Goal: Complete application form: Complete application form

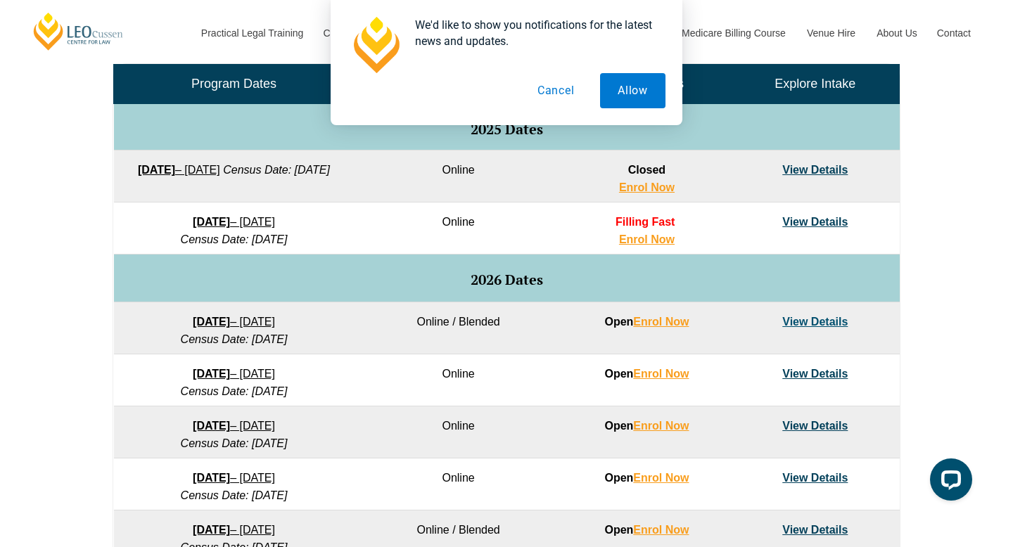
click at [571, 90] on button "Cancel" at bounding box center [556, 90] width 72 height 35
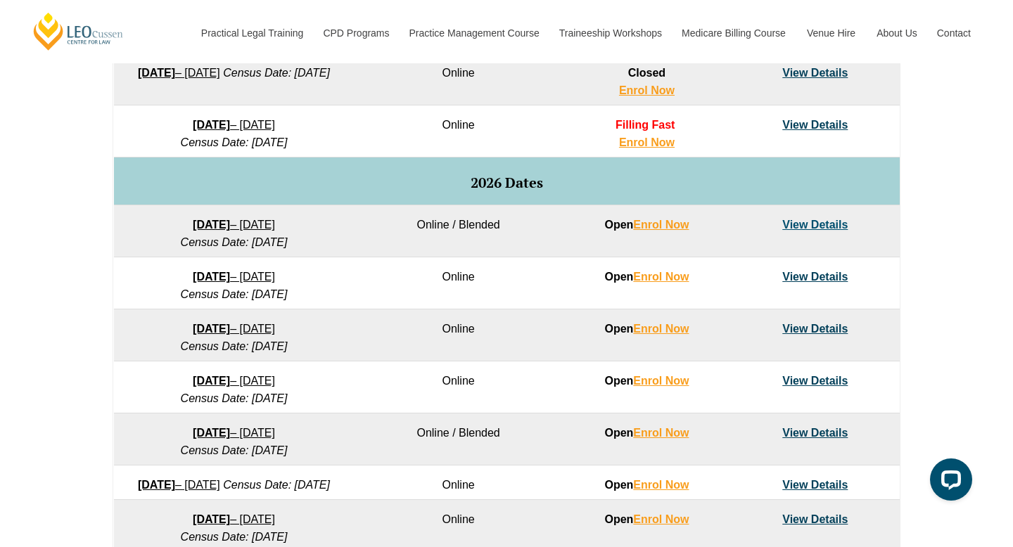
scroll to position [790, 0]
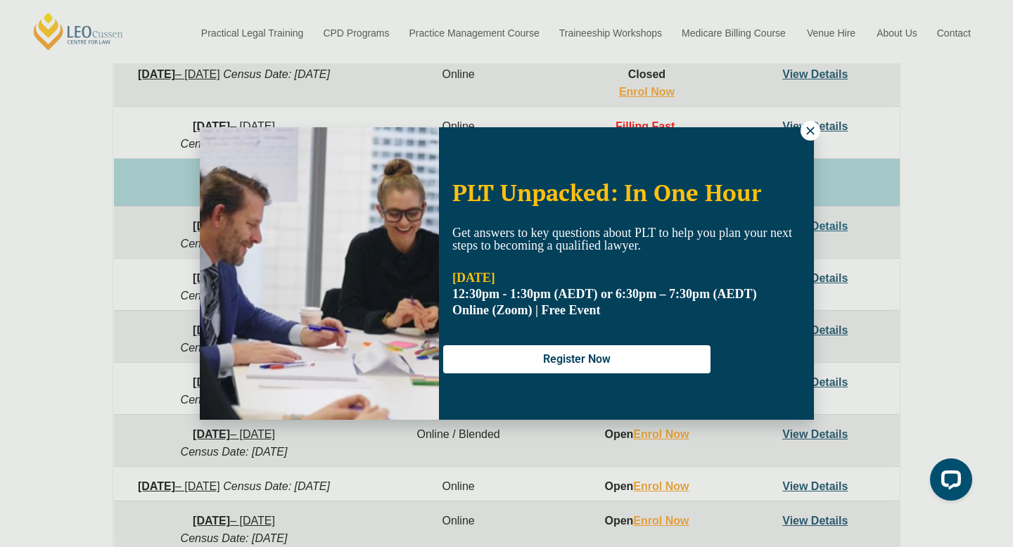
click at [808, 125] on icon at bounding box center [810, 131] width 13 height 13
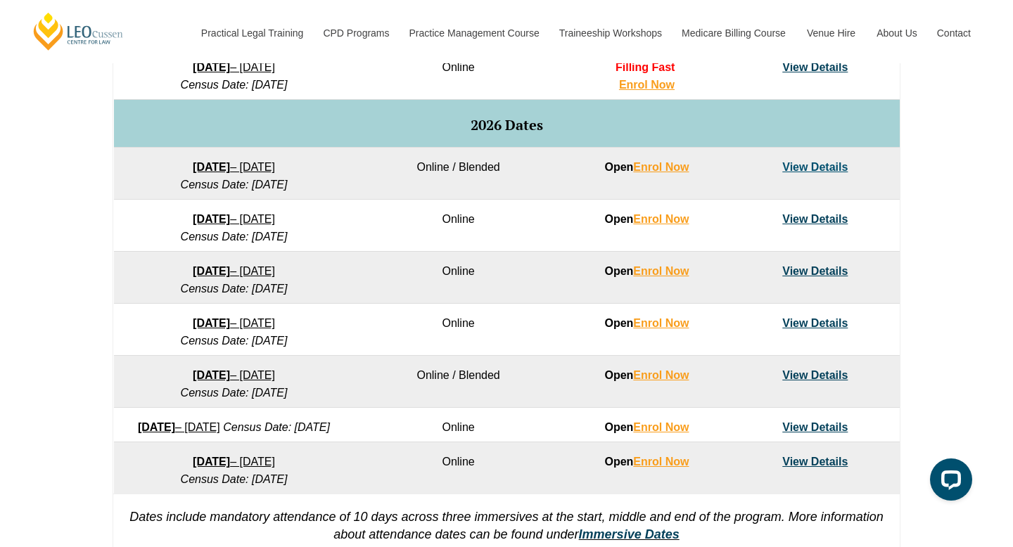
scroll to position [851, 0]
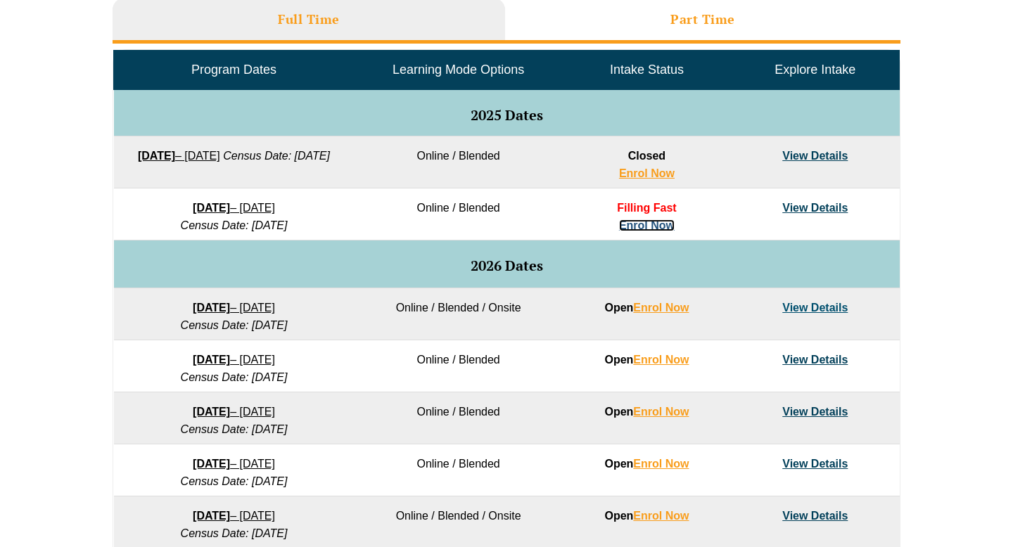
click at [643, 216] on tbody "Program Dates Learning Mode Options Intake Status Explore Intake 2025 Dates 22 …" at bounding box center [507, 343] width 786 height 585
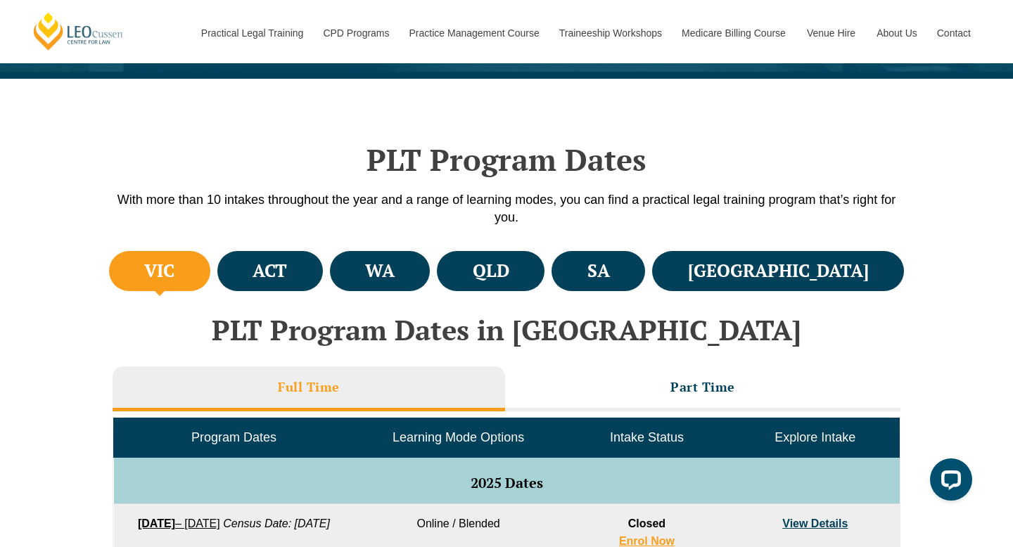
scroll to position [246, 0]
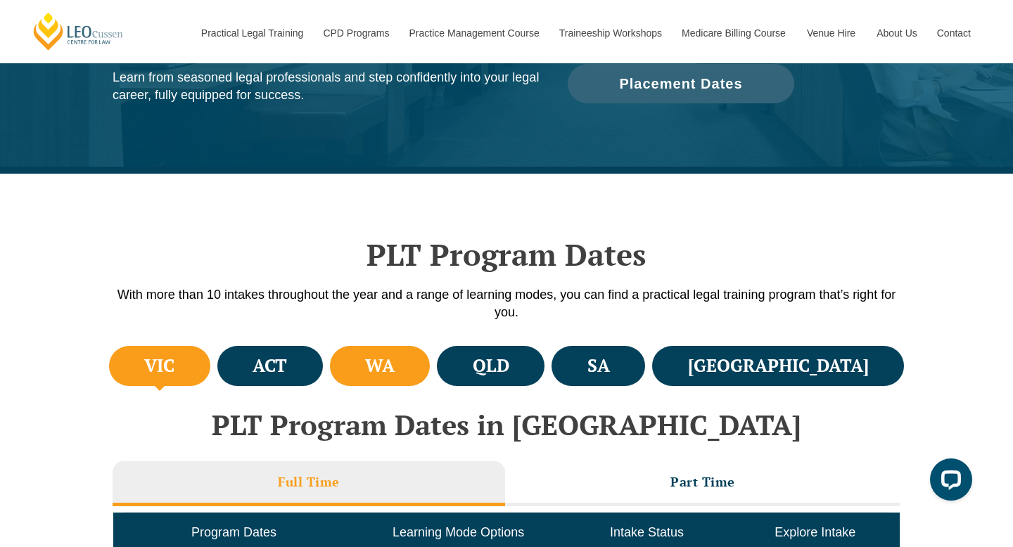
click at [395, 377] on h4 "WA" at bounding box center [380, 366] width 30 height 23
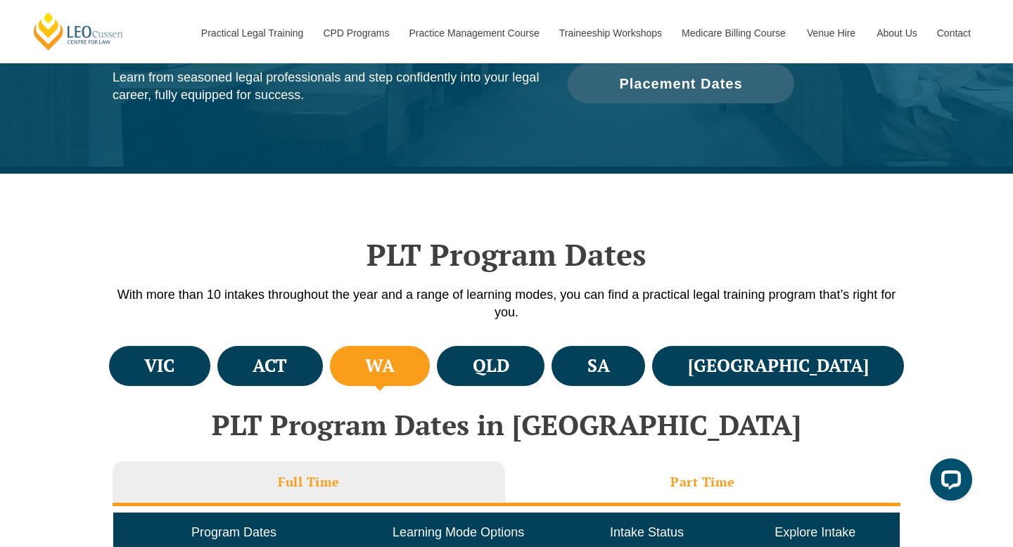
click at [702, 483] on h3 "Part Time" at bounding box center [703, 482] width 65 height 16
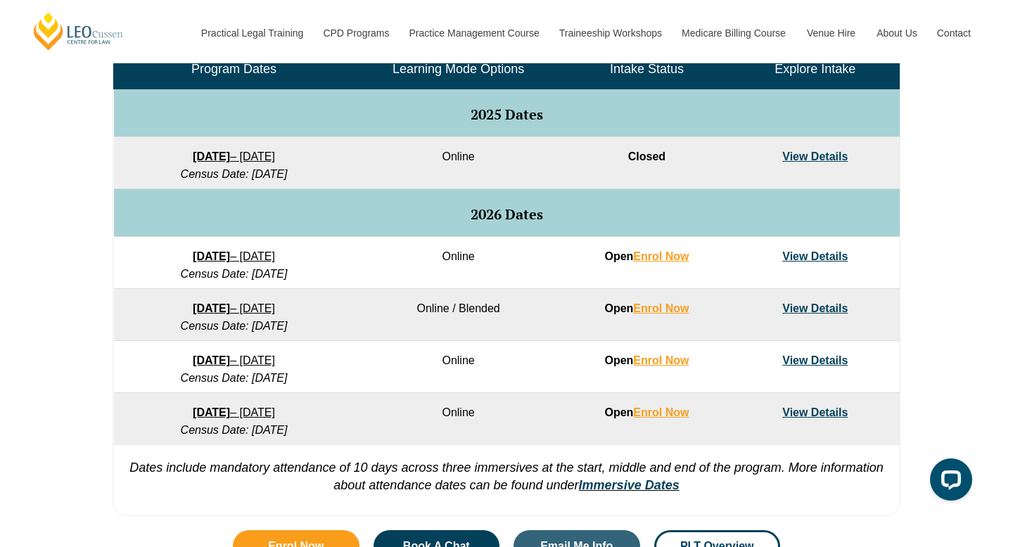
scroll to position [721, 0]
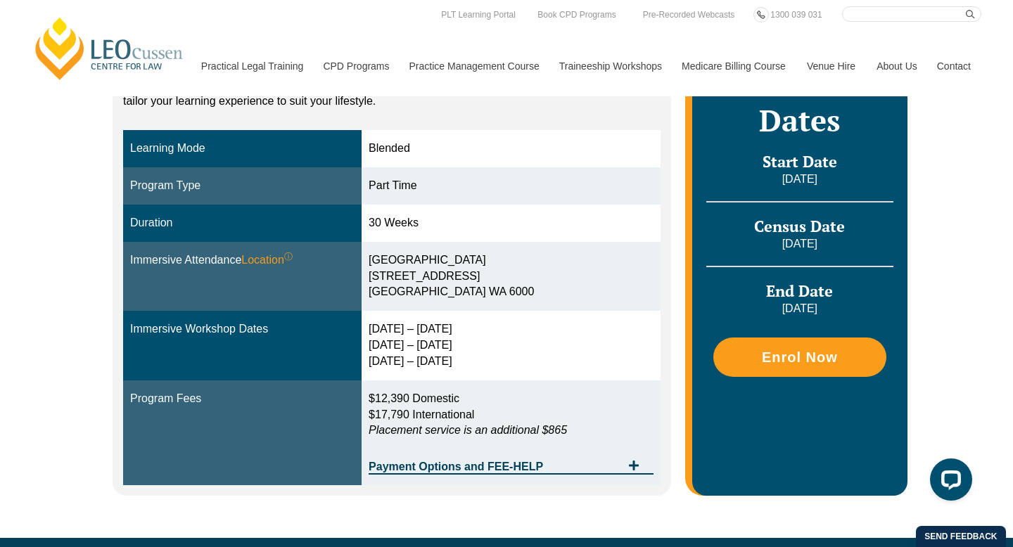
scroll to position [302, 0]
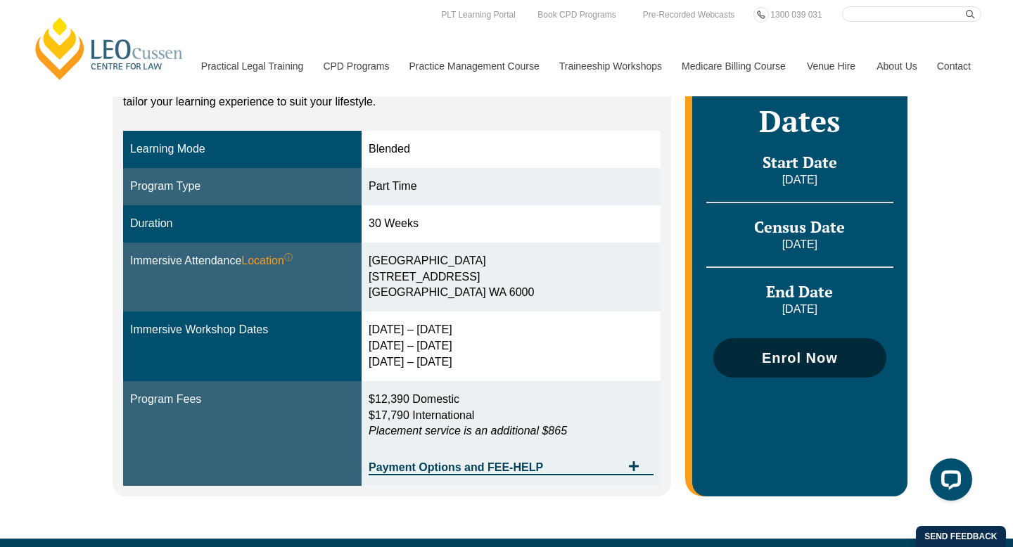
click at [832, 358] on span "Enrol Now" at bounding box center [800, 358] width 76 height 14
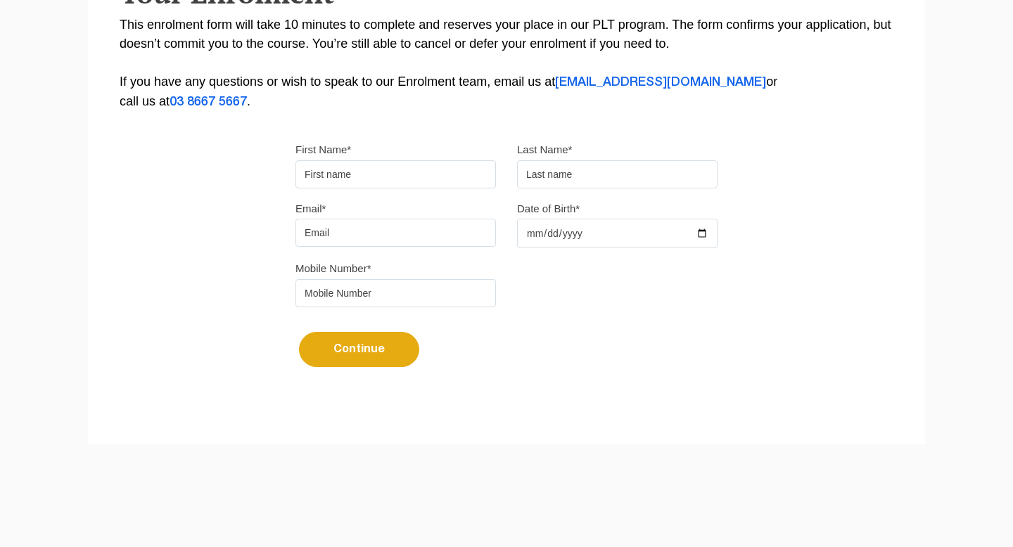
click at [437, 181] on input "First Name*" at bounding box center [396, 174] width 201 height 28
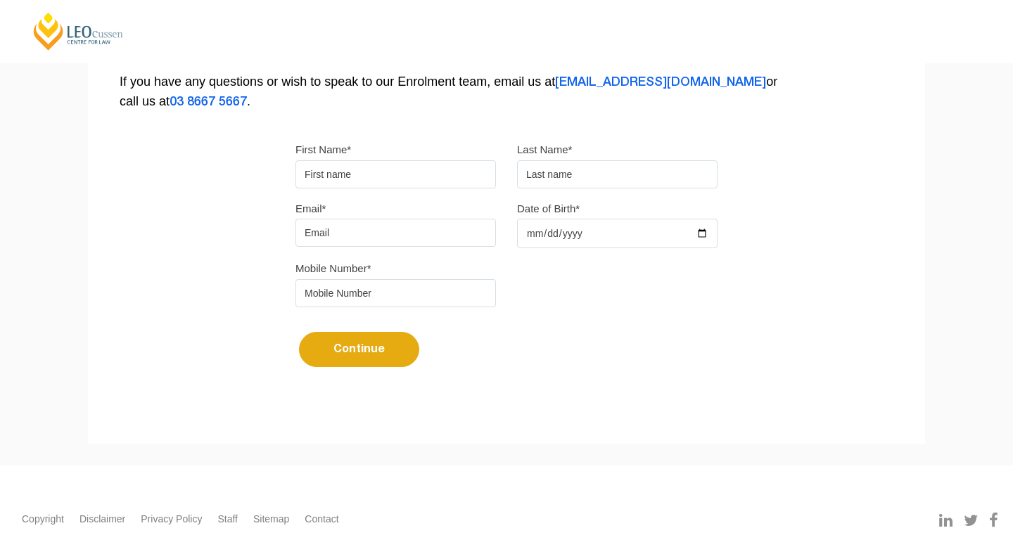
type input "Sainab Ahmed"
click at [575, 179] on input "text" at bounding box center [617, 174] width 201 height 28
type input "Omar"
click at [449, 244] on input "Email*" at bounding box center [396, 233] width 201 height 28
type input "Sainabomar_77@outlook.com"
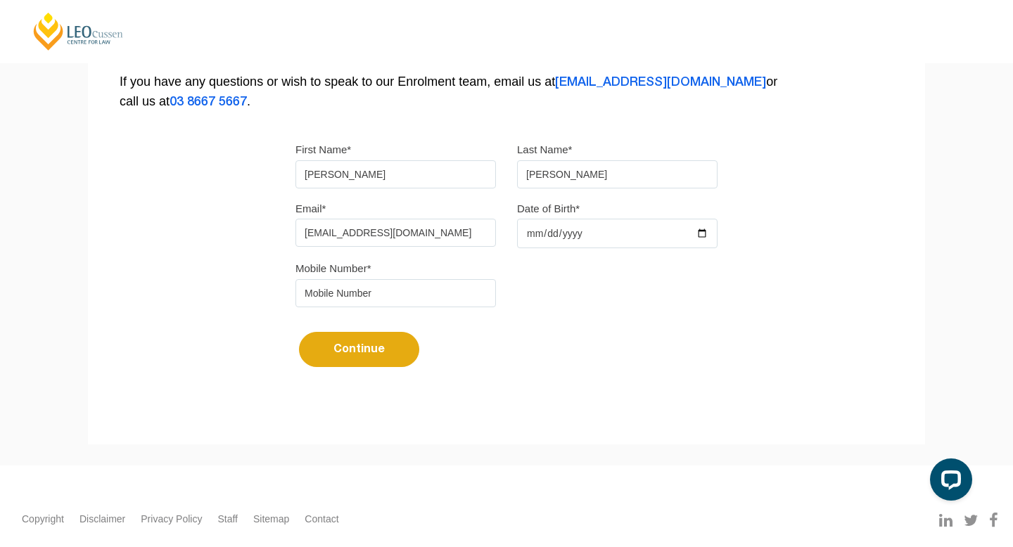
click at [552, 234] on input "Date of Birth*" at bounding box center [617, 234] width 201 height 30
click at [704, 236] on input "Date of Birth*" at bounding box center [617, 234] width 201 height 30
type input "2002-03-25"
click at [329, 296] on input "tel" at bounding box center [396, 293] width 201 height 28
type input "0410879377"
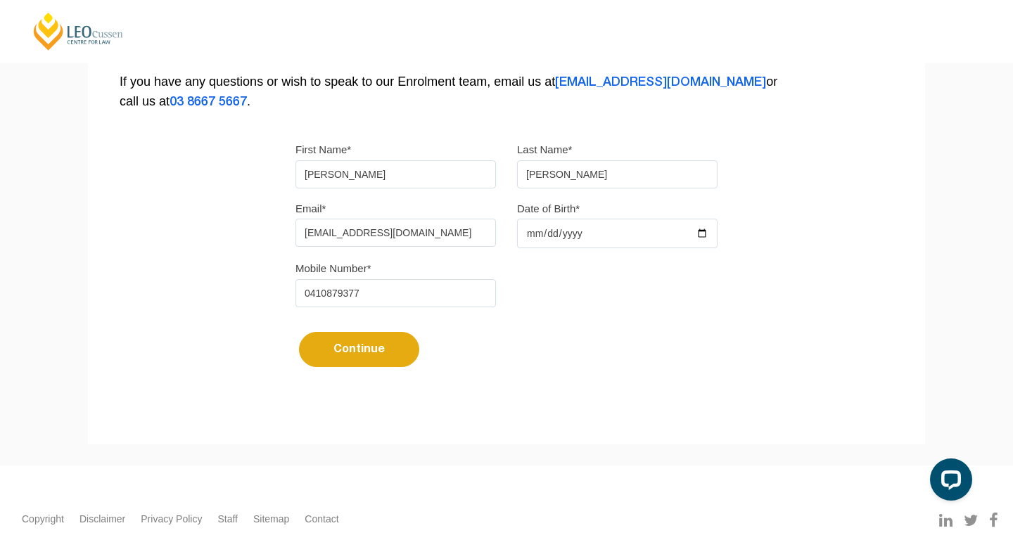
click at [361, 357] on button "Continue" at bounding box center [359, 349] width 120 height 35
select select
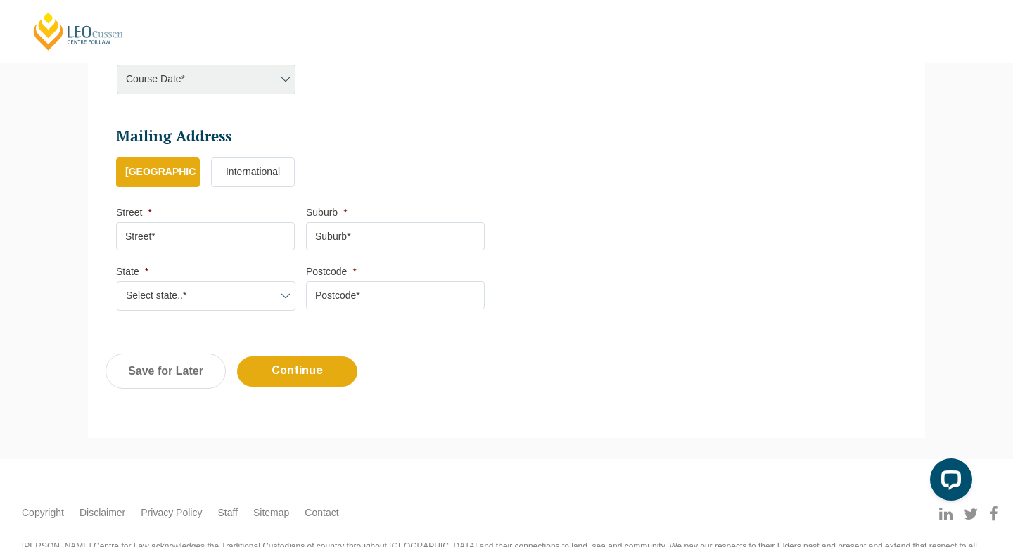
click at [251, 235] on input "Street *" at bounding box center [205, 236] width 179 height 28
type input "89 Watling Avenue"
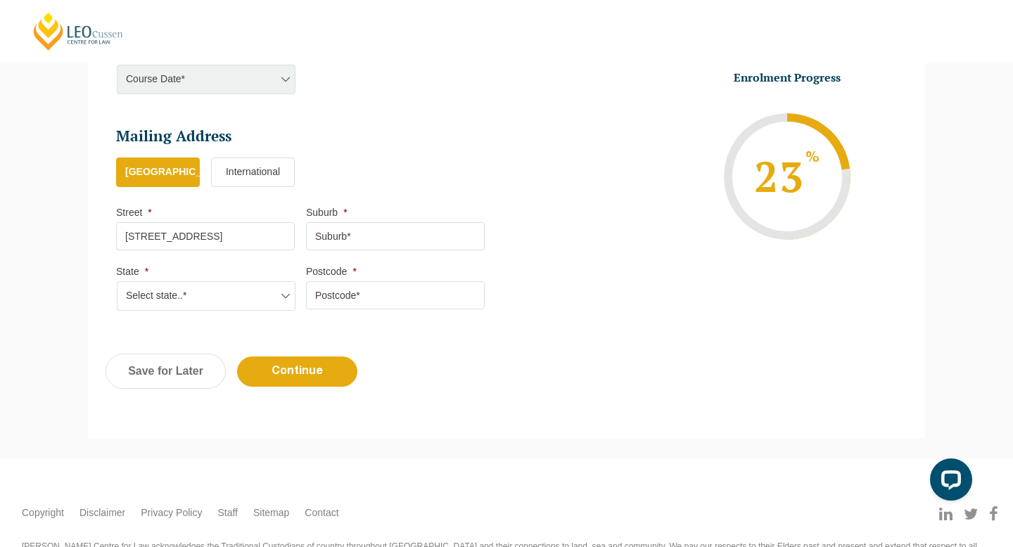
click at [369, 236] on input "Suburb *" at bounding box center [395, 236] width 179 height 28
type input "Lynwood"
click at [205, 308] on select "Select state..* VIC WA QLD SA NSW NT ACT TAS" at bounding box center [206, 296] width 179 height 30
select select "WA"
click at [117, 281] on select "Select state..* VIC WA QLD SA NSW NT ACT TAS" at bounding box center [206, 296] width 179 height 30
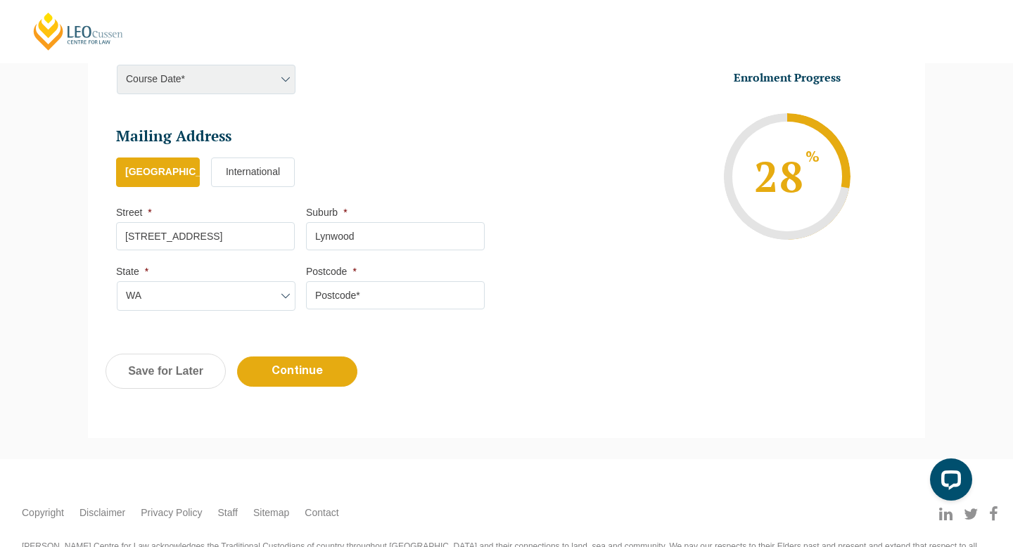
click at [341, 301] on input "Postcode *" at bounding box center [395, 295] width 179 height 28
type input "6147"
click at [274, 382] on input "Continue" at bounding box center [297, 372] width 120 height 30
select select
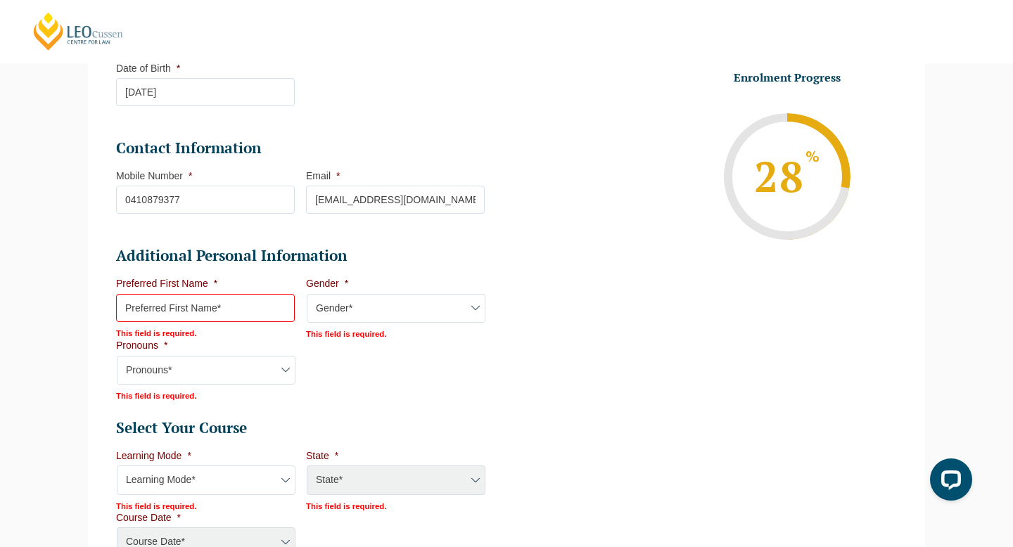
scroll to position [368, 0]
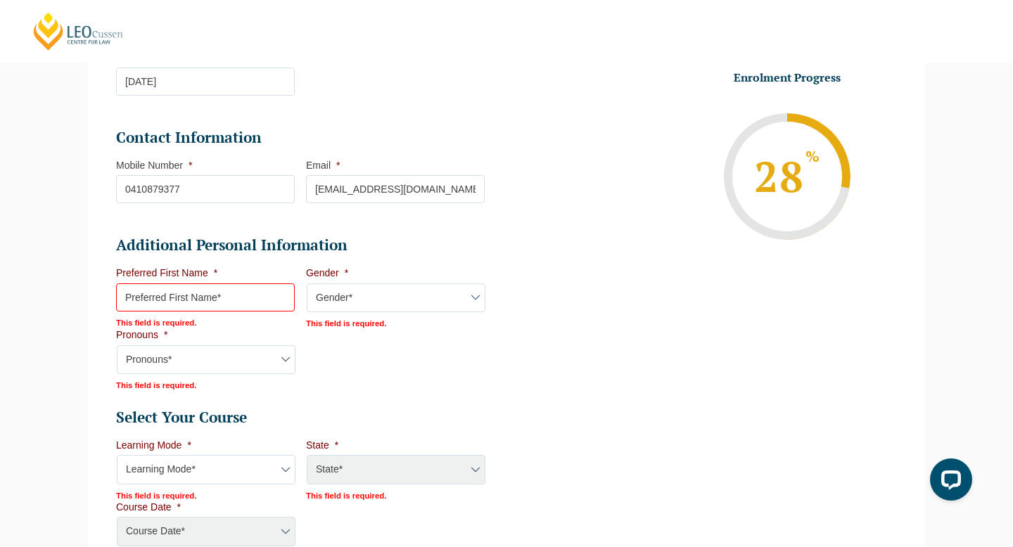
click at [239, 300] on input "Preferred First Name *" at bounding box center [205, 298] width 179 height 28
type input "Sainab"
click at [362, 292] on select "Gender* Male Female Nonbinary Intersex Prefer not to disclose Other" at bounding box center [396, 299] width 179 height 30
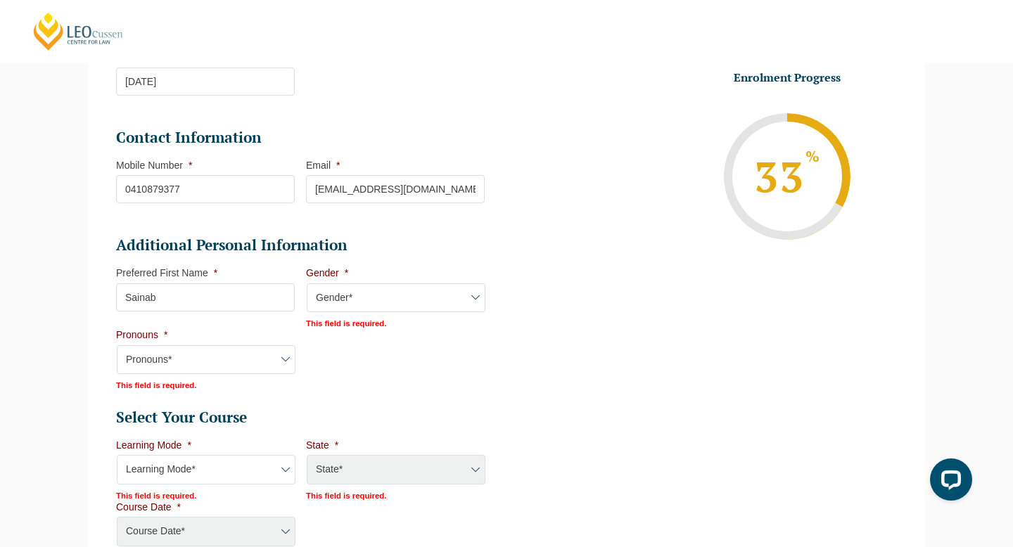
select select "Female"
click at [307, 284] on select "Gender* Male Female Nonbinary Intersex Prefer not to disclose Other" at bounding box center [396, 299] width 179 height 30
click at [273, 364] on select "Pronouns* She/Her/Hers He/Him/His They/Them/Theirs Other Prefer not to disclose" at bounding box center [206, 359] width 179 height 30
select select "She/Her/Hers"
click at [117, 344] on select "Pronouns* She/Her/Hers He/Him/His They/Them/Theirs Other Prefer not to disclose" at bounding box center [206, 359] width 179 height 30
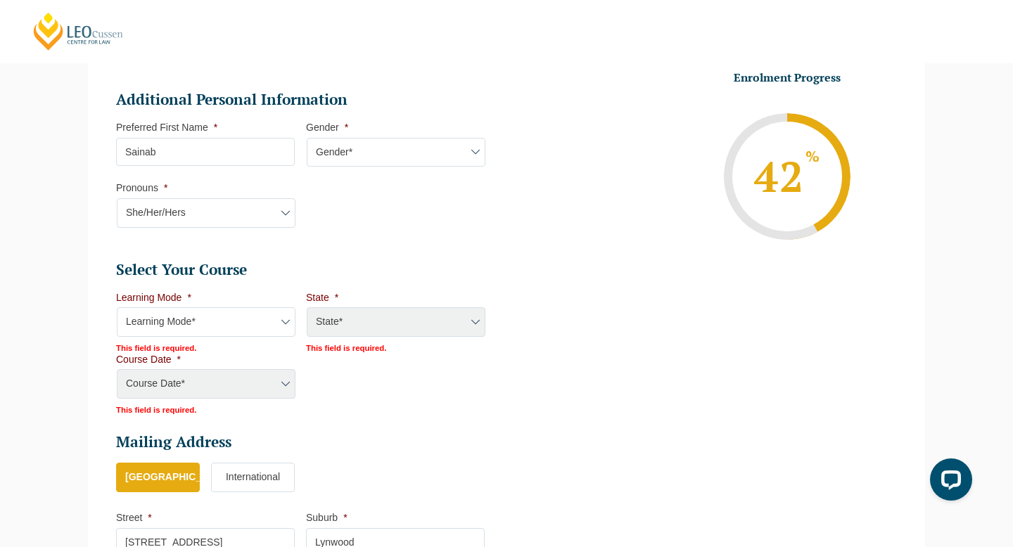
scroll to position [515, 0]
click at [279, 319] on select "Learning Mode* Online Full Time Learning Online Part Time Learning Blended Full…" at bounding box center [206, 321] width 179 height 30
select select "Blended Part Time Learning"
click at [117, 306] on select "Learning Mode* Online Full Time Learning Online Part Time Learning Blended Full…" at bounding box center [206, 321] width 179 height 30
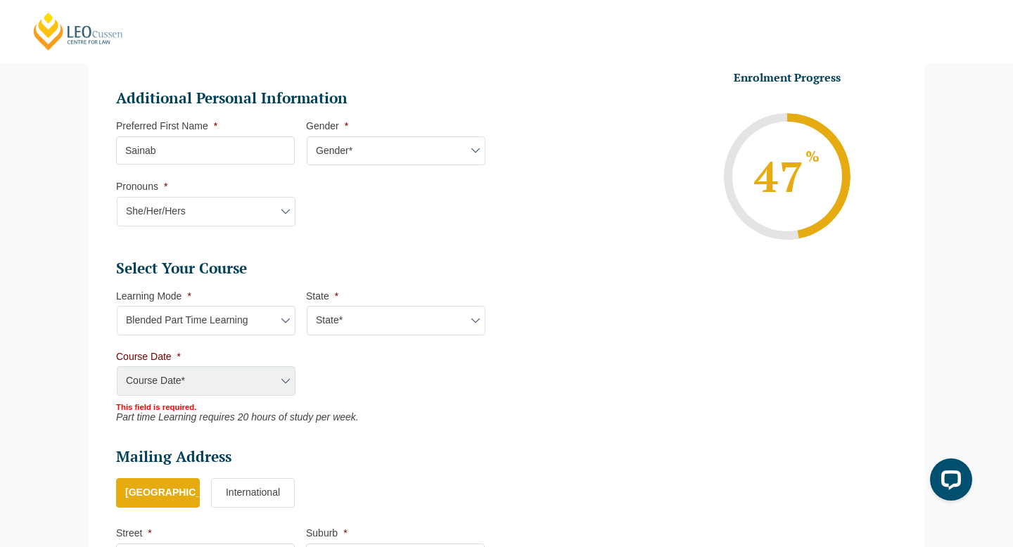
click at [355, 329] on select "State* ACT/NSW QLD VIC WA" at bounding box center [396, 321] width 179 height 30
select select "WA"
click at [307, 306] on select "State* ACT/NSW QLD VIC WA" at bounding box center [396, 321] width 179 height 30
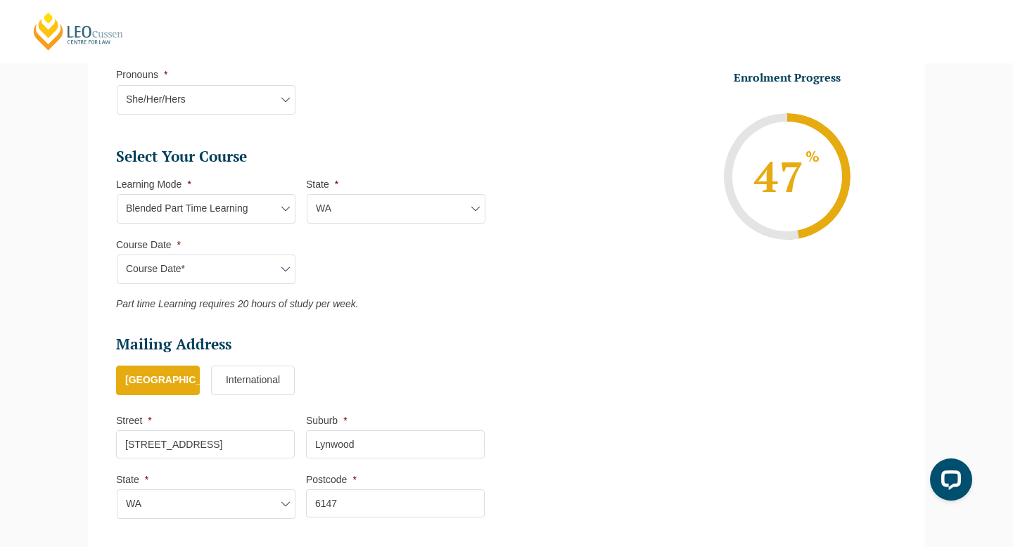
scroll to position [631, 0]
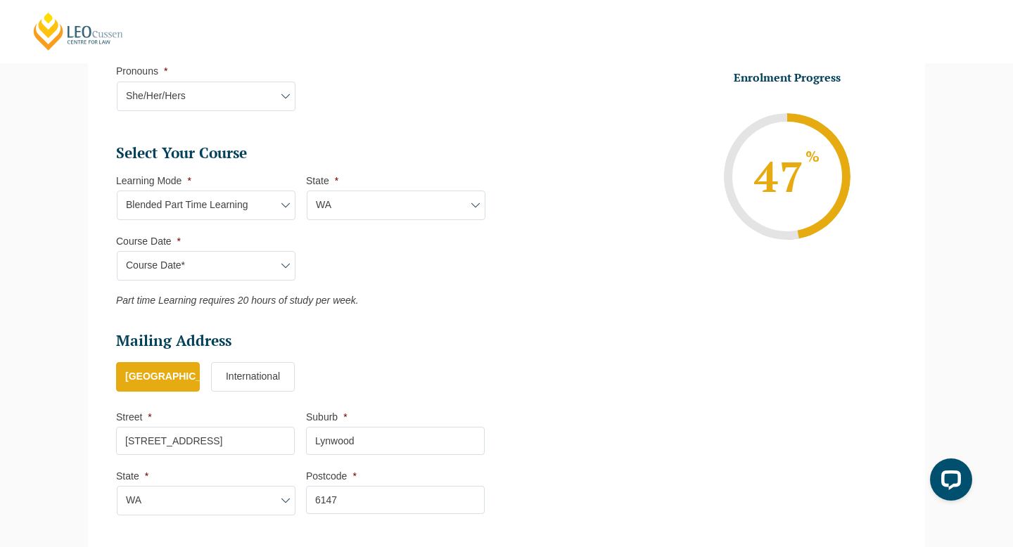
click at [285, 274] on select "Course Date* March 2026 (30-Mar-2026 to 23-Oct-2026)" at bounding box center [206, 266] width 179 height 30
select select "March 2026 (30-Mar-2026 to 23-Oct-2026)"
click at [117, 251] on select "Course Date* March 2026 (30-Mar-2026 to 23-Oct-2026)" at bounding box center [206, 266] width 179 height 30
type input "Intake 05 March 2026 PT"
type input "Practical Legal Training (WA)"
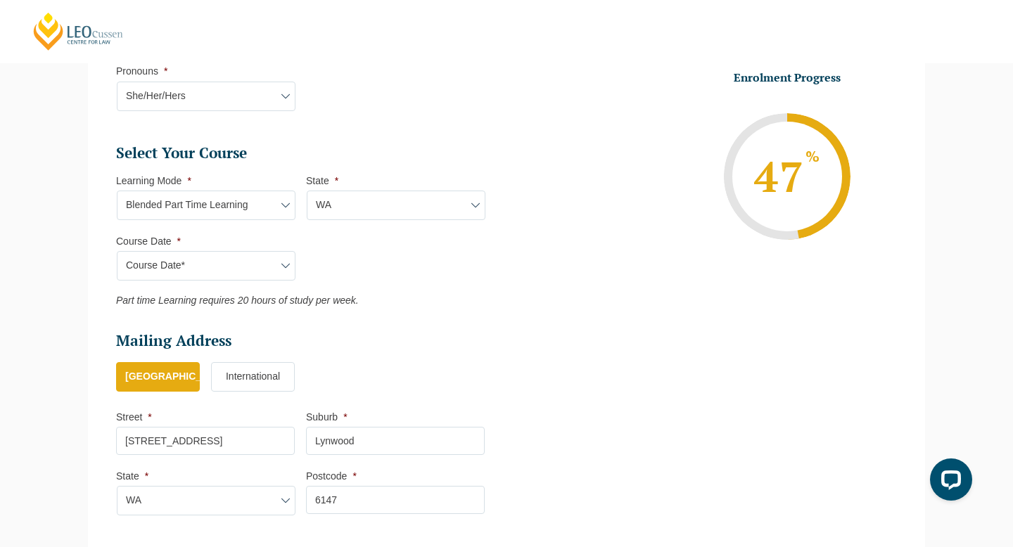
select select "WA PLT (MAR) 2026 Part Time Blended"
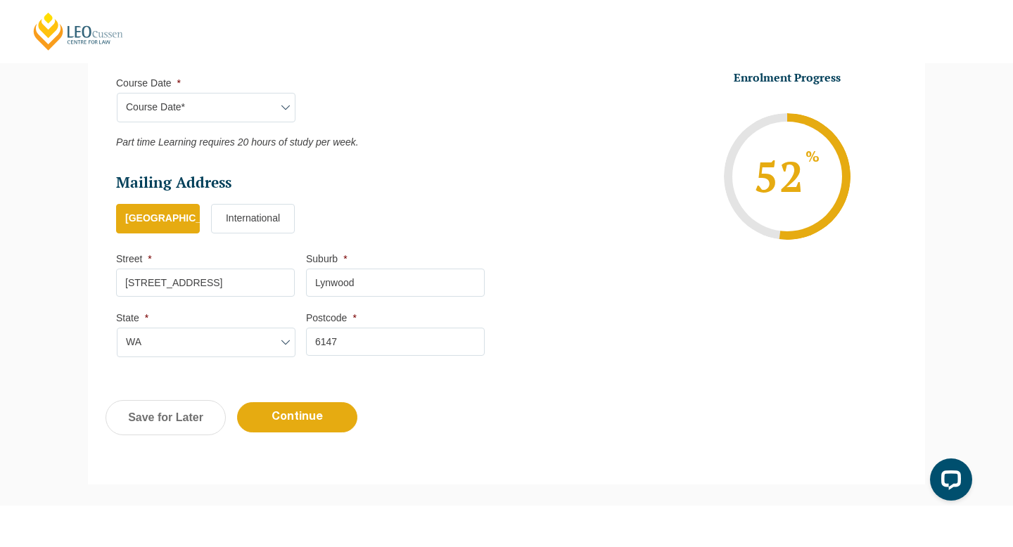
scroll to position [794, 0]
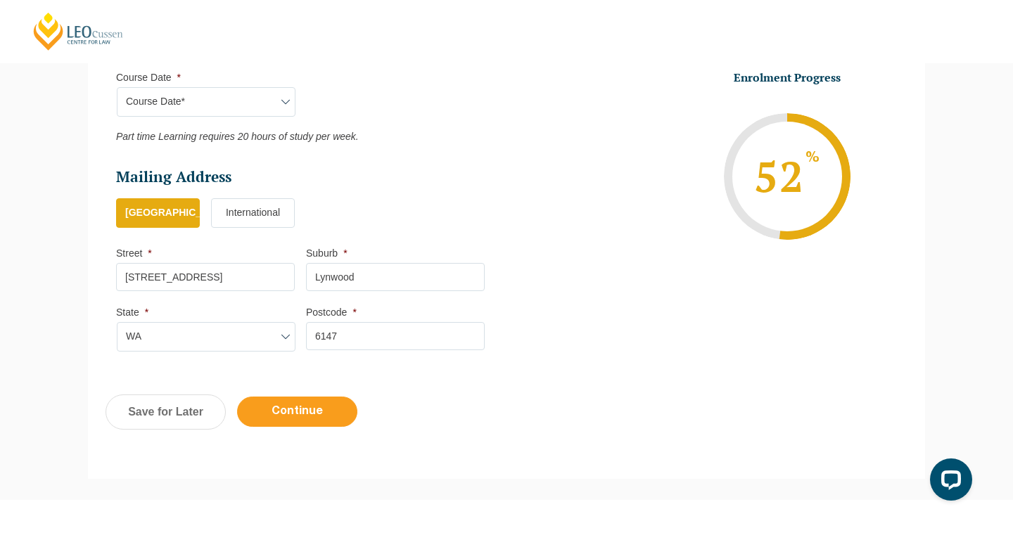
click at [333, 408] on input "Continue" at bounding box center [297, 412] width 120 height 30
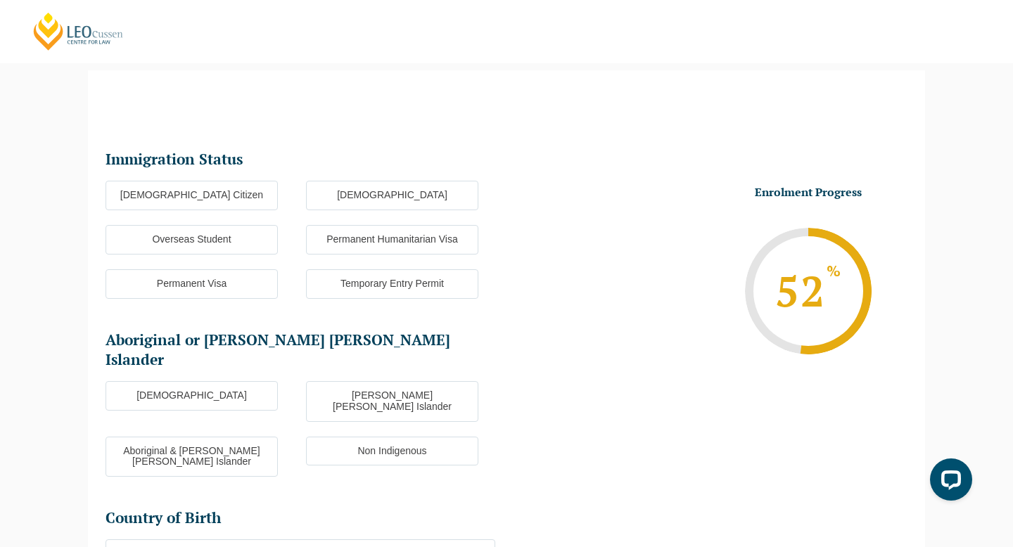
scroll to position [0, 0]
click at [232, 200] on label "Australian Citizen" at bounding box center [192, 196] width 172 height 30
click at [0, 0] on input "Australian Citizen" at bounding box center [0, 0] width 0 height 0
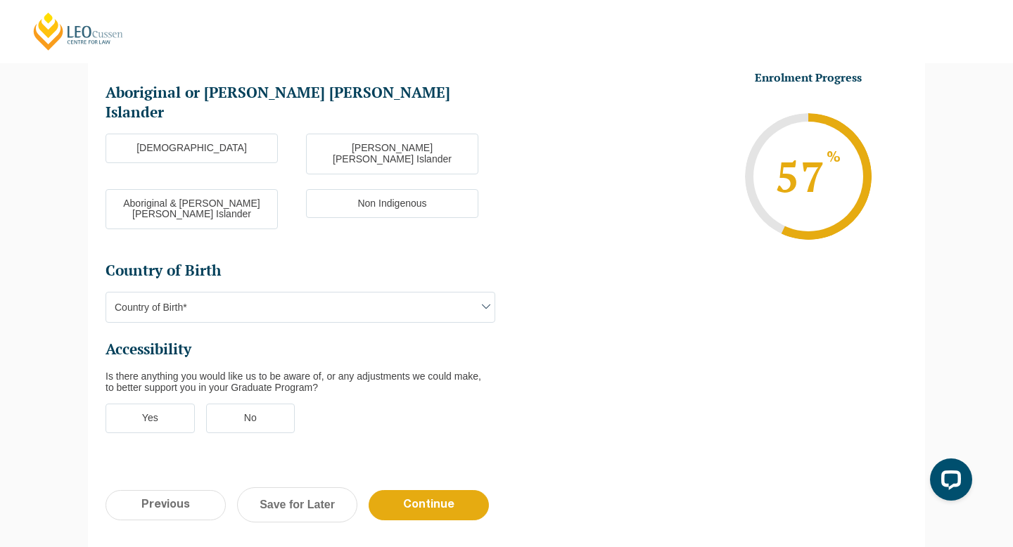
scroll to position [373, 0]
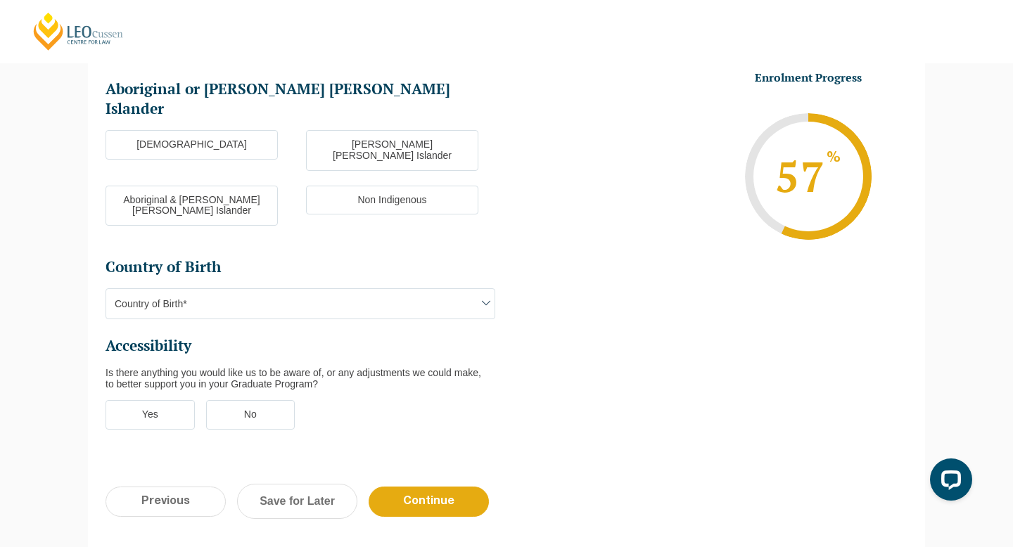
click at [380, 186] on label "Non Indigenous" at bounding box center [392, 201] width 172 height 30
click at [0, 0] on input "Non Indigenous" at bounding box center [0, 0] width 0 height 0
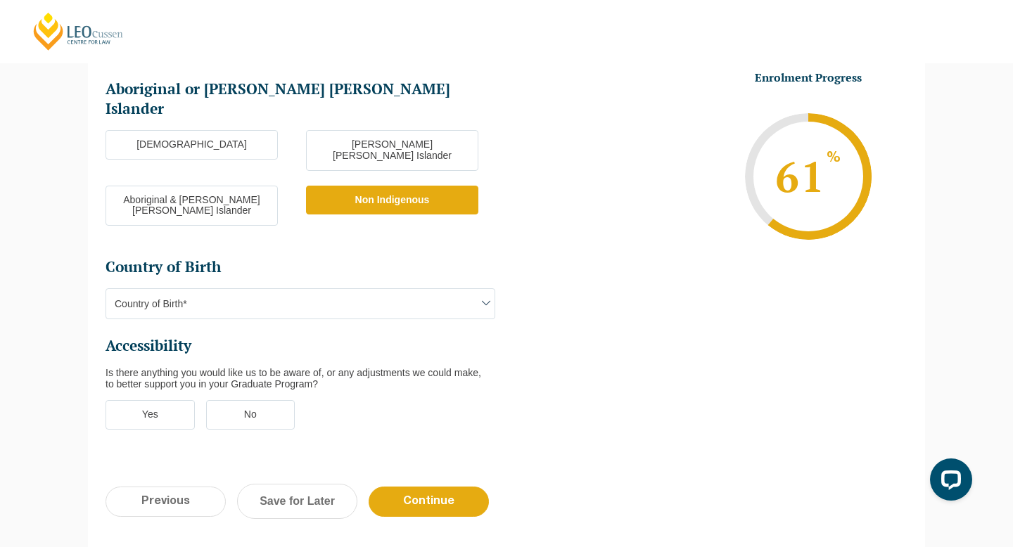
click at [400, 289] on span "Country of Birth*" at bounding box center [300, 304] width 388 height 30
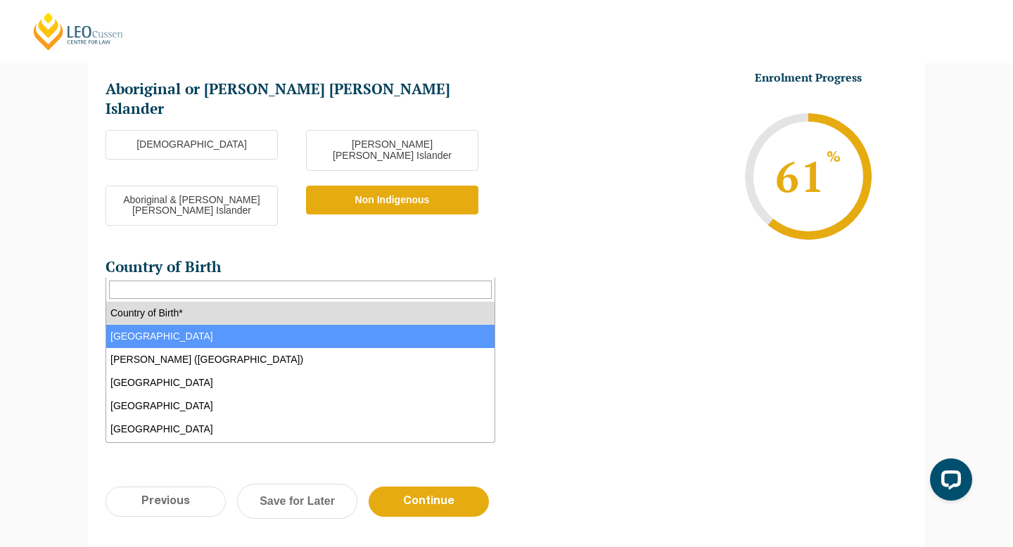
select select "Australia 1101"
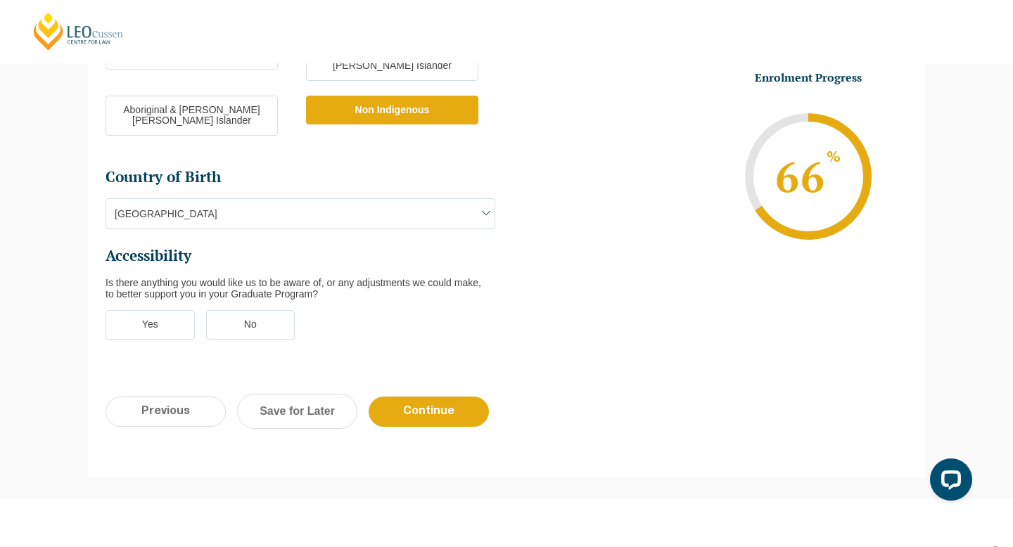
scroll to position [465, 0]
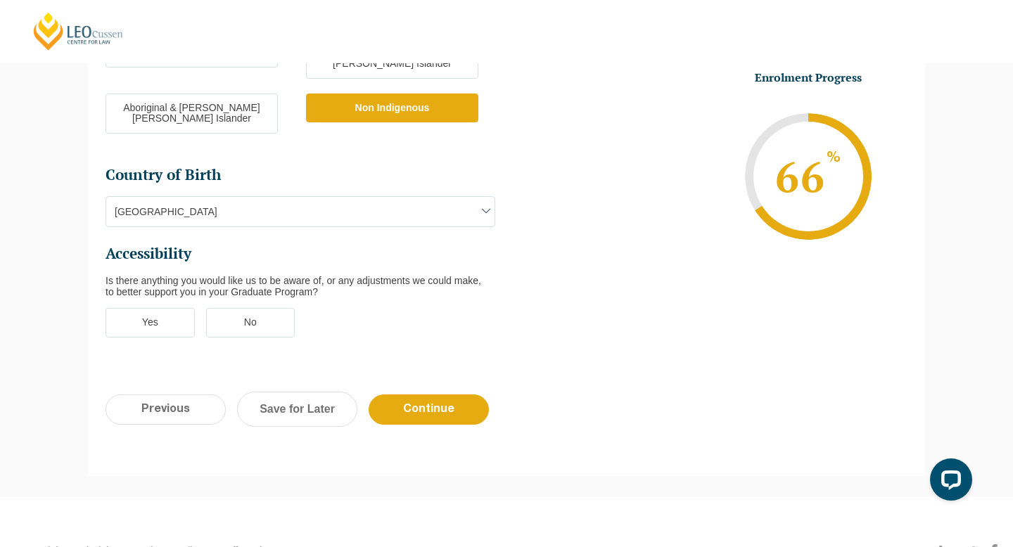
click at [290, 308] on label "No" at bounding box center [250, 323] width 89 height 30
click at [0, 0] on input "No" at bounding box center [0, 0] width 0 height 0
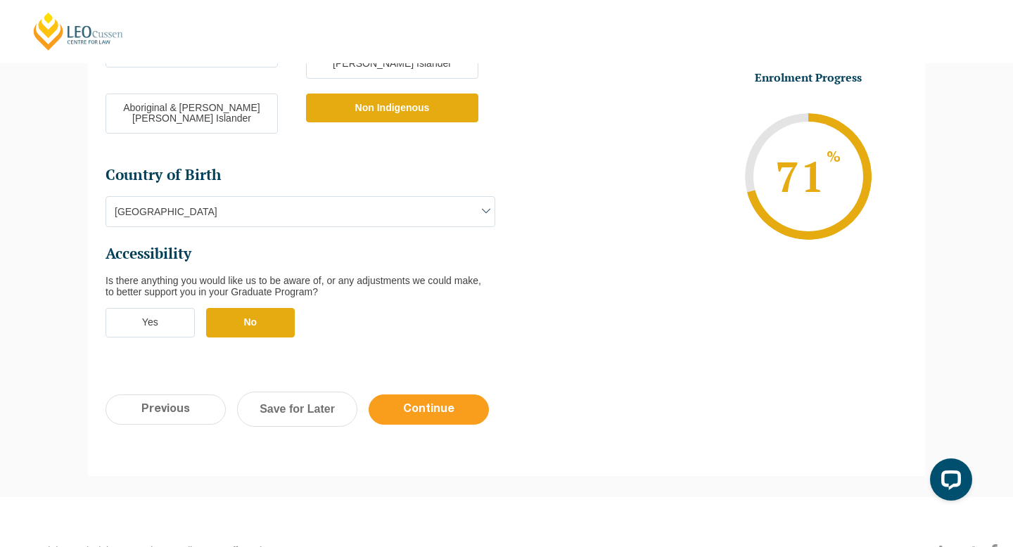
click at [421, 395] on input "Continue" at bounding box center [429, 410] width 120 height 30
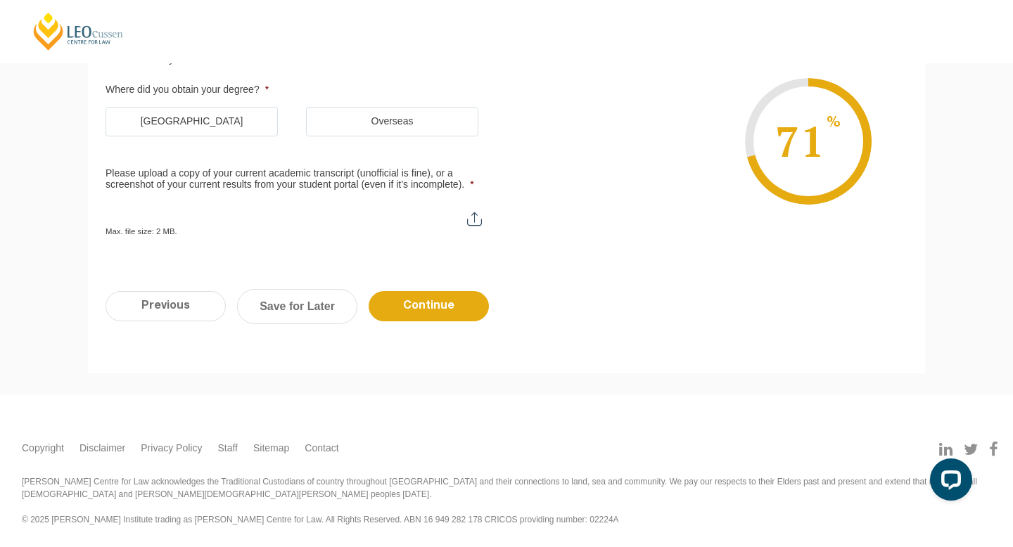
scroll to position [122, 0]
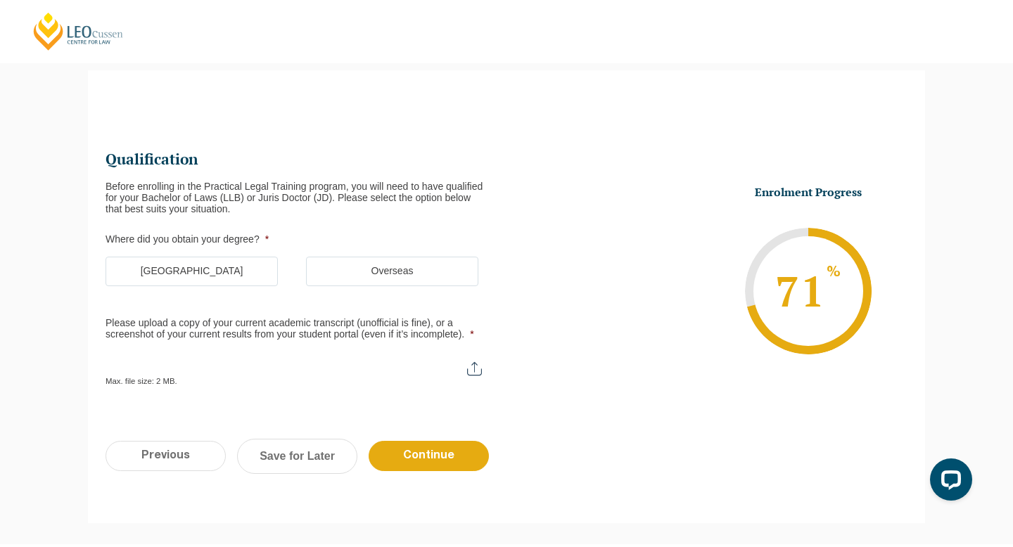
click at [330, 372] on input "Please upload a copy of your current academic transcript (unofficial is fine), …" at bounding box center [301, 364] width 390 height 24
type input "C:\fakepath\Academic Transcript 25.pdf"
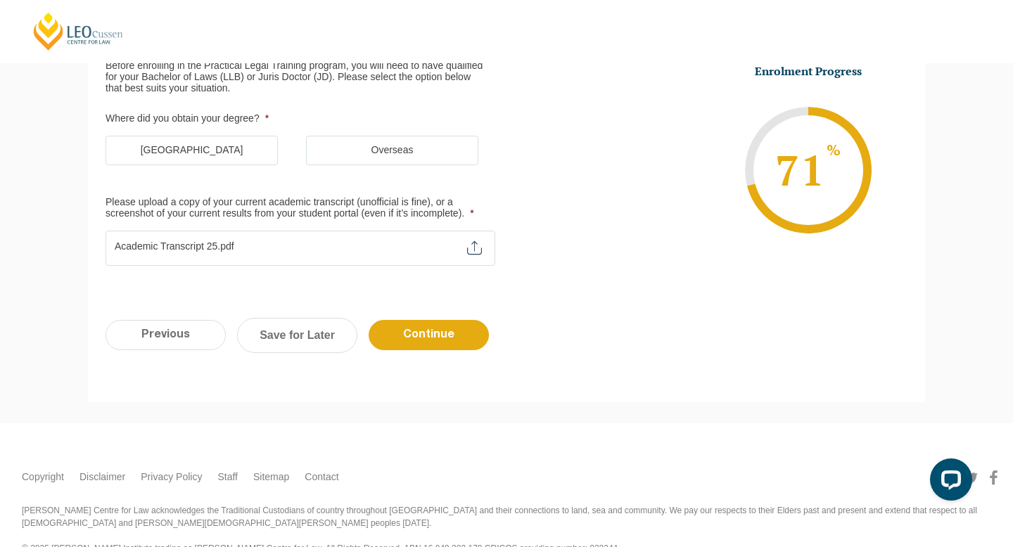
scroll to position [243, 0]
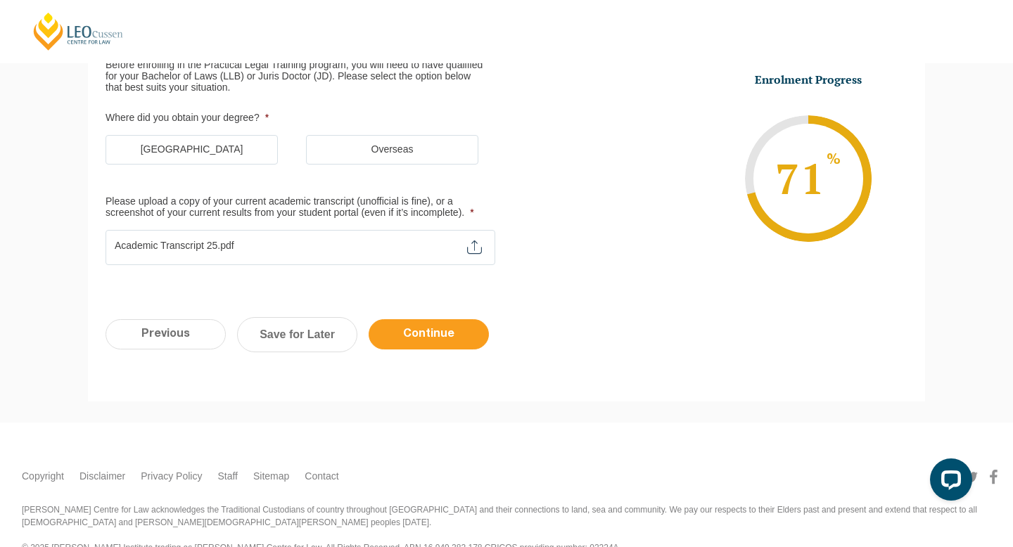
click at [445, 332] on input "Continue" at bounding box center [429, 334] width 120 height 30
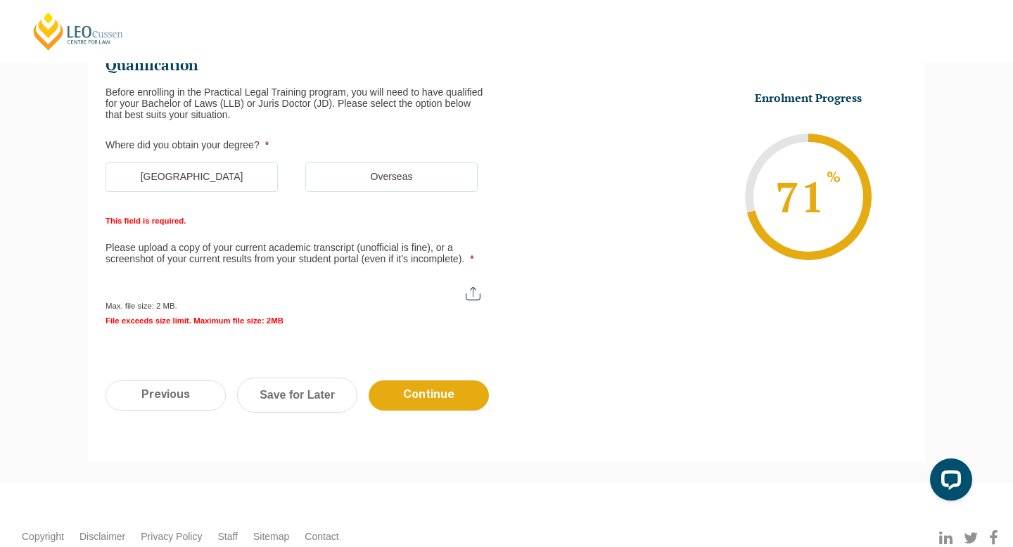
scroll to position [279, 0]
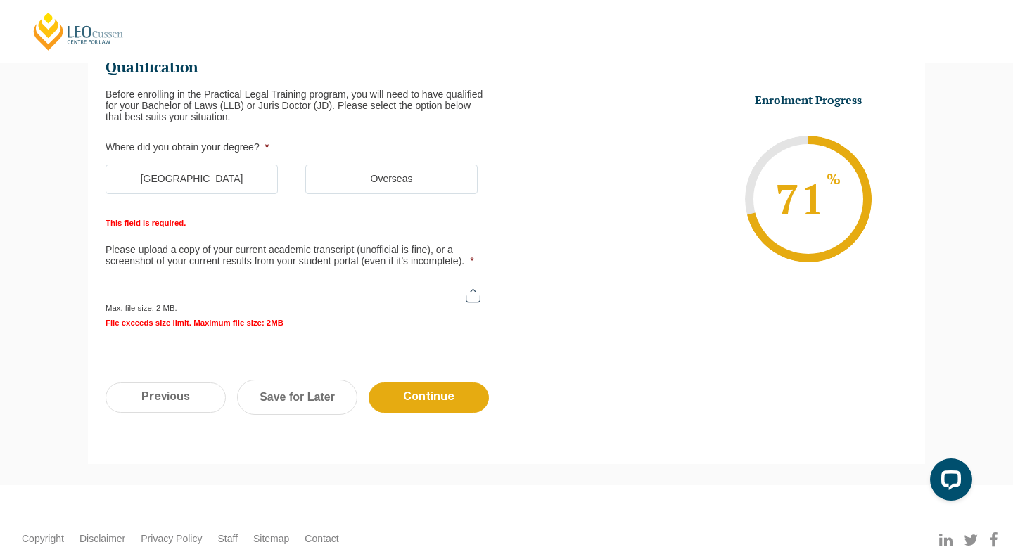
click at [479, 292] on input "Please upload a copy of your current academic transcript (unofficial is fine), …" at bounding box center [300, 291] width 388 height 24
type input "C:\fakepath\ Academic Transcript .pdf"
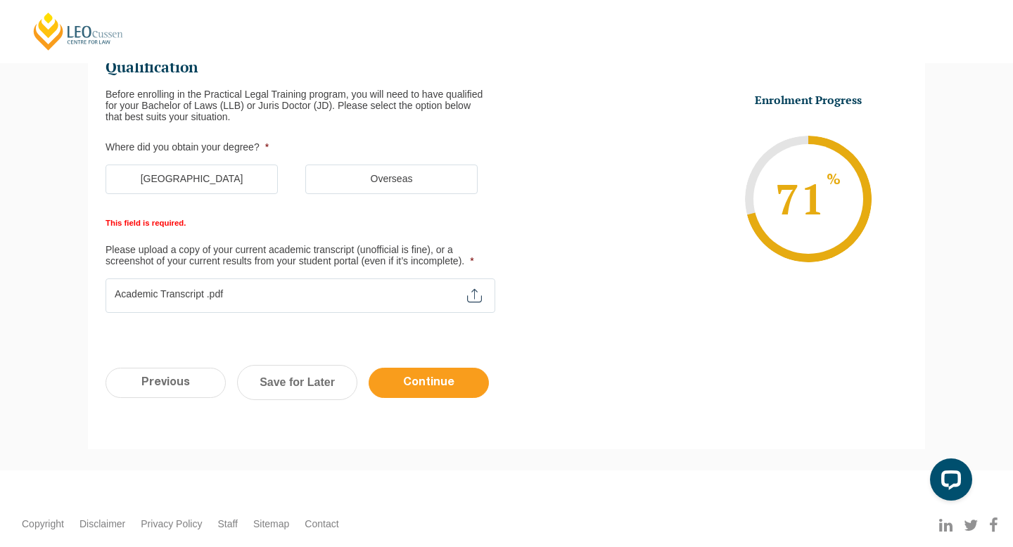
click at [406, 388] on input "Continue" at bounding box center [429, 383] width 120 height 30
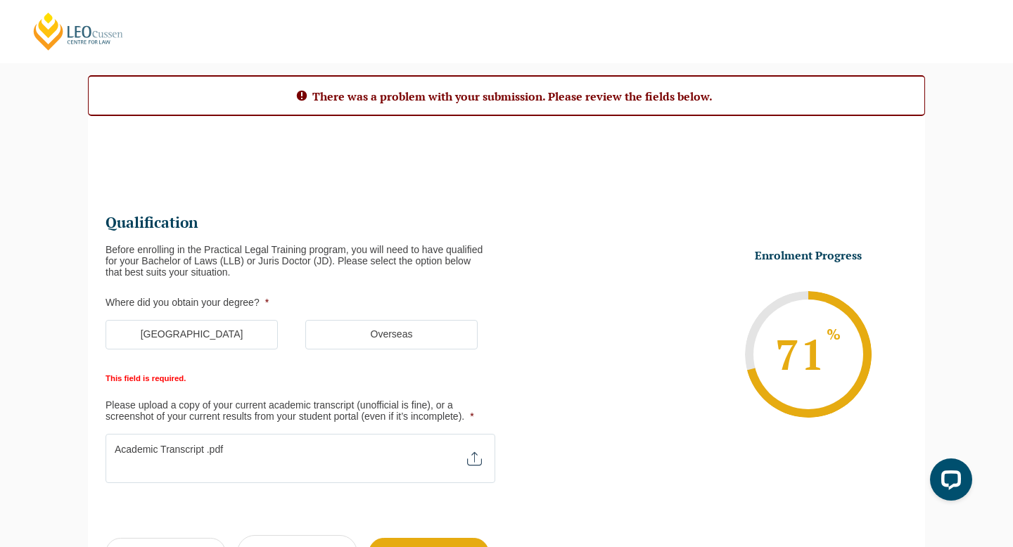
scroll to position [128, 0]
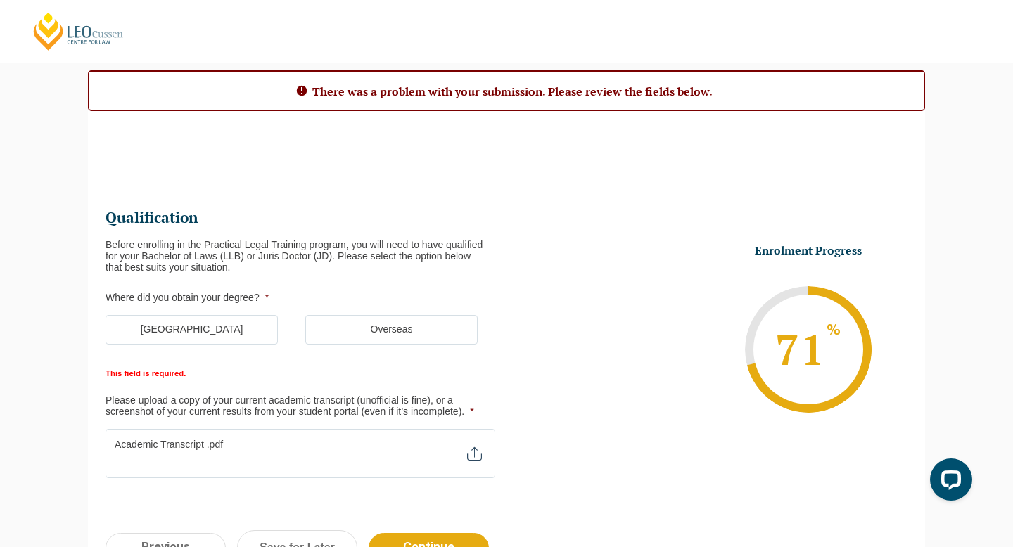
click at [265, 324] on label "Australia" at bounding box center [192, 330] width 172 height 30
click at [0, 0] on input "Australia" at bounding box center [0, 0] width 0 height 0
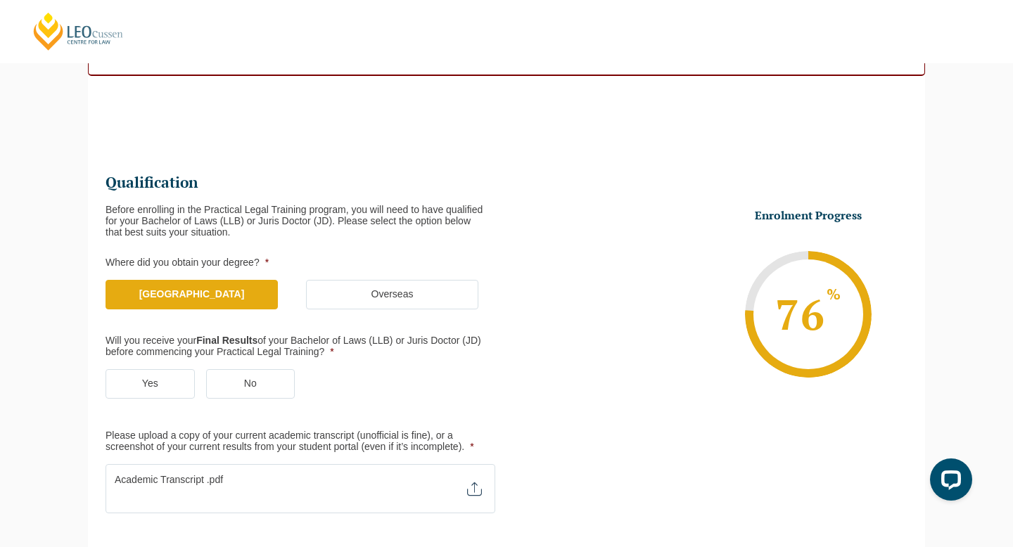
scroll to position [222, 0]
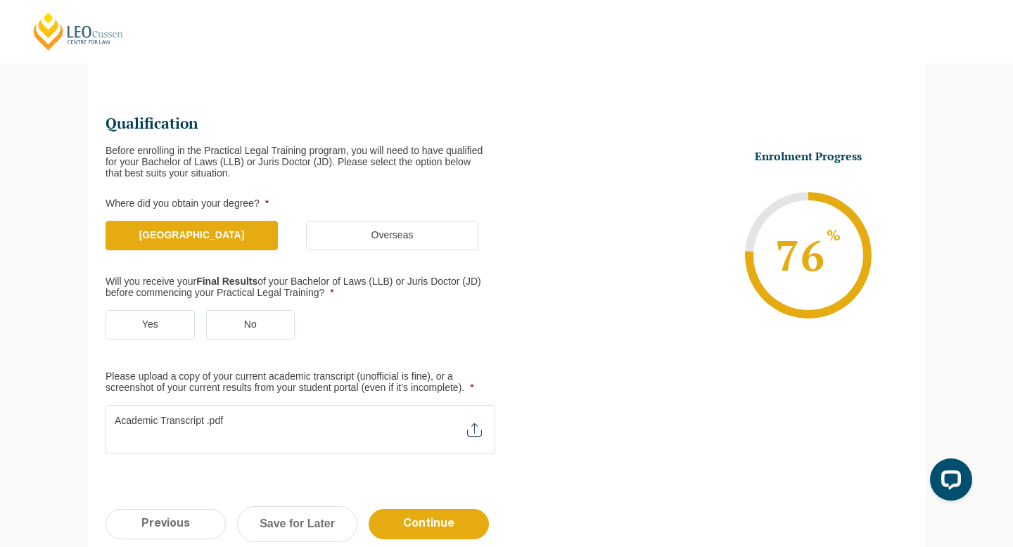
click at [462, 237] on label "Overseas" at bounding box center [392, 236] width 172 height 30
click at [0, 0] on input "Overseas" at bounding box center [0, 0] width 0 height 0
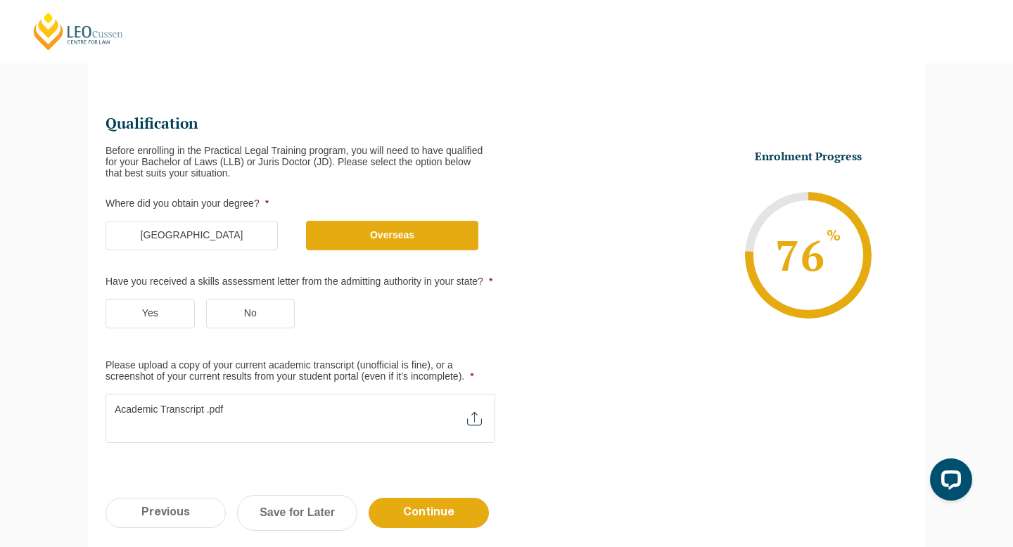
click at [227, 230] on label "Australia" at bounding box center [192, 236] width 172 height 30
click at [0, 0] on input "Australia" at bounding box center [0, 0] width 0 height 0
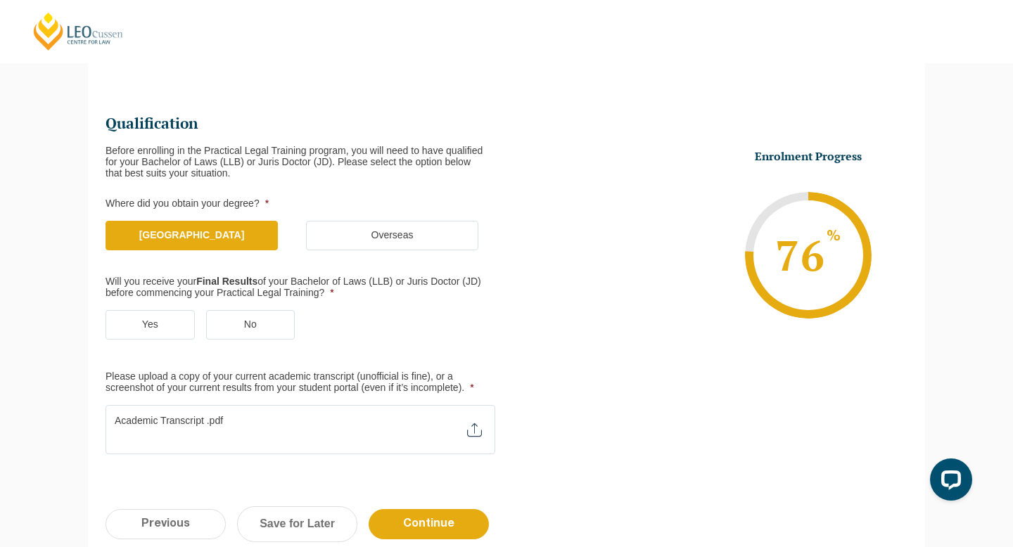
click at [190, 321] on label "Yes" at bounding box center [150, 325] width 89 height 30
click at [0, 0] on input "Yes" at bounding box center [0, 0] width 0 height 0
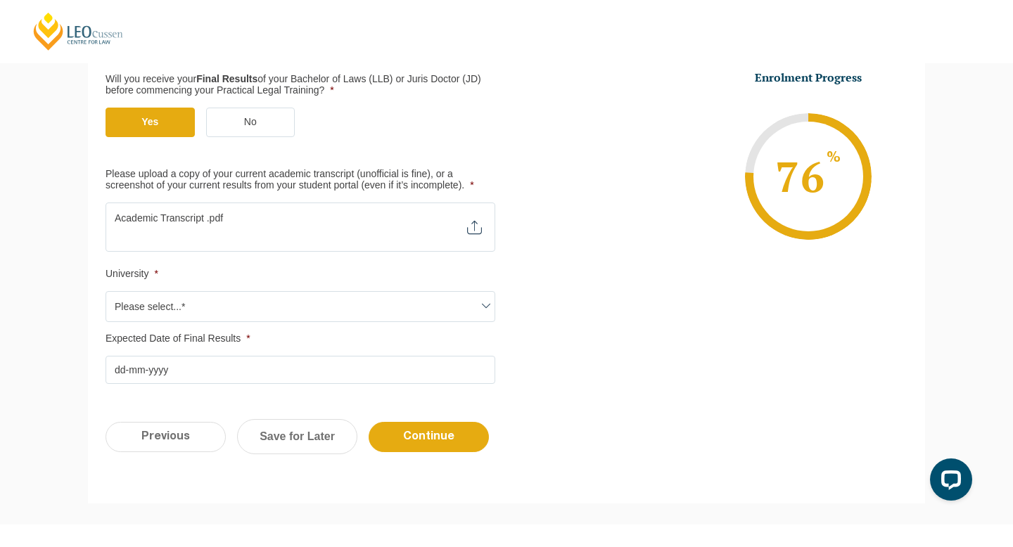
scroll to position [433, 0]
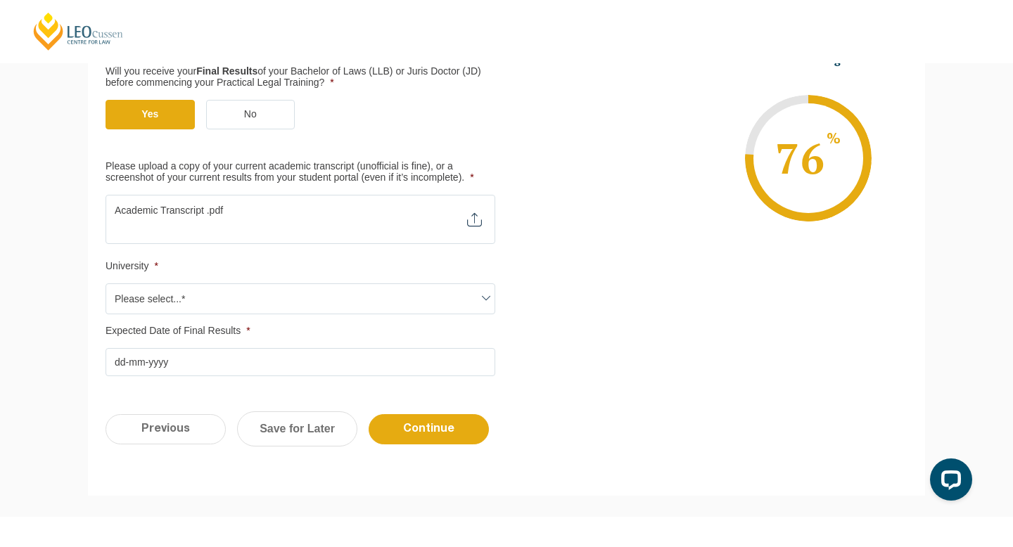
click at [235, 294] on span "Please select...*" at bounding box center [300, 299] width 388 height 30
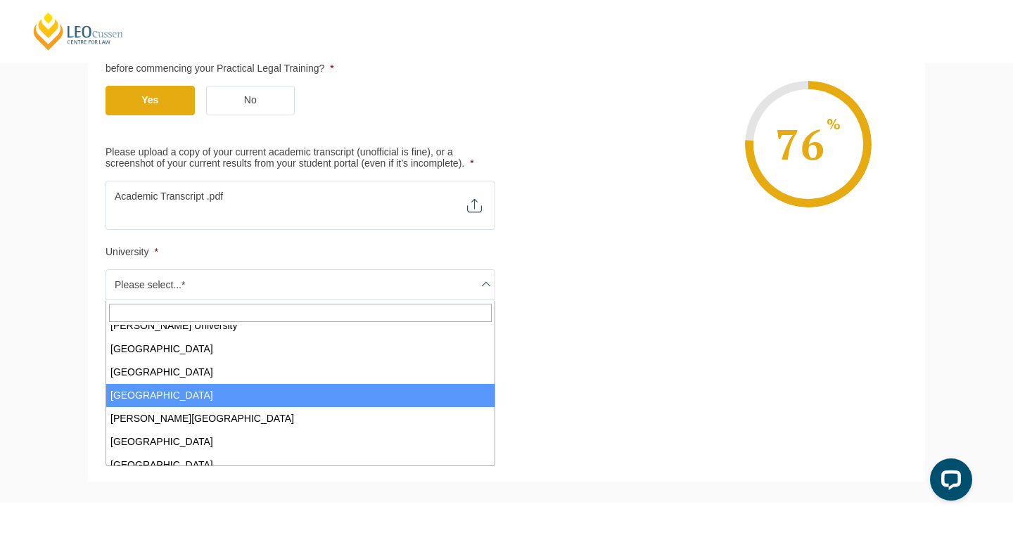
scroll to position [310, 0]
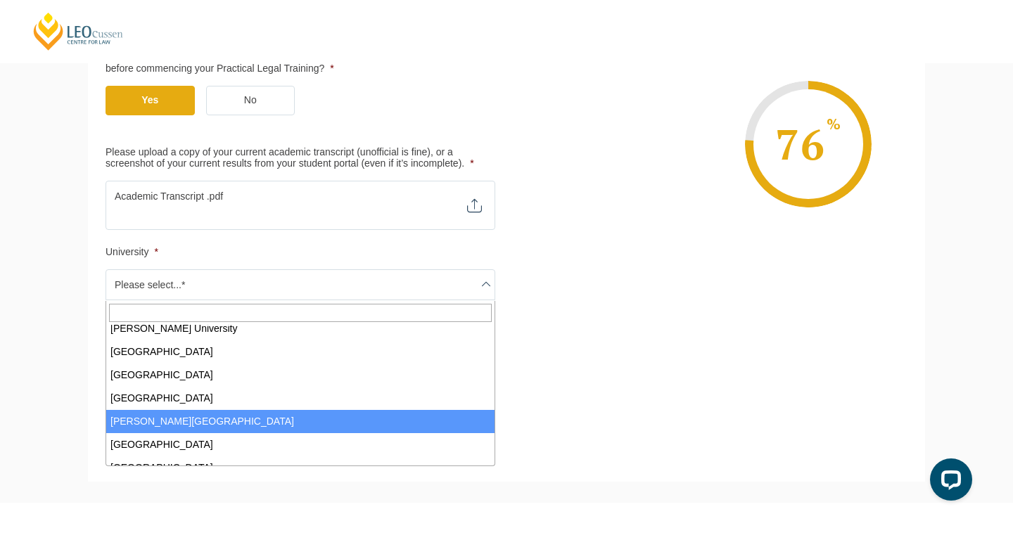
select select "Murdoch University"
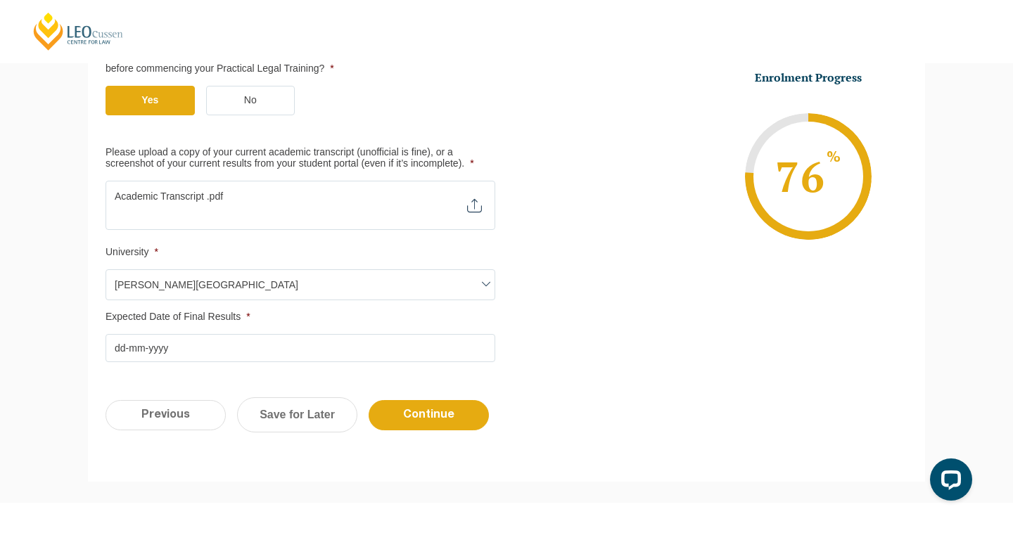
click at [194, 343] on input "Expected Date of Final Results *" at bounding box center [301, 348] width 390 height 28
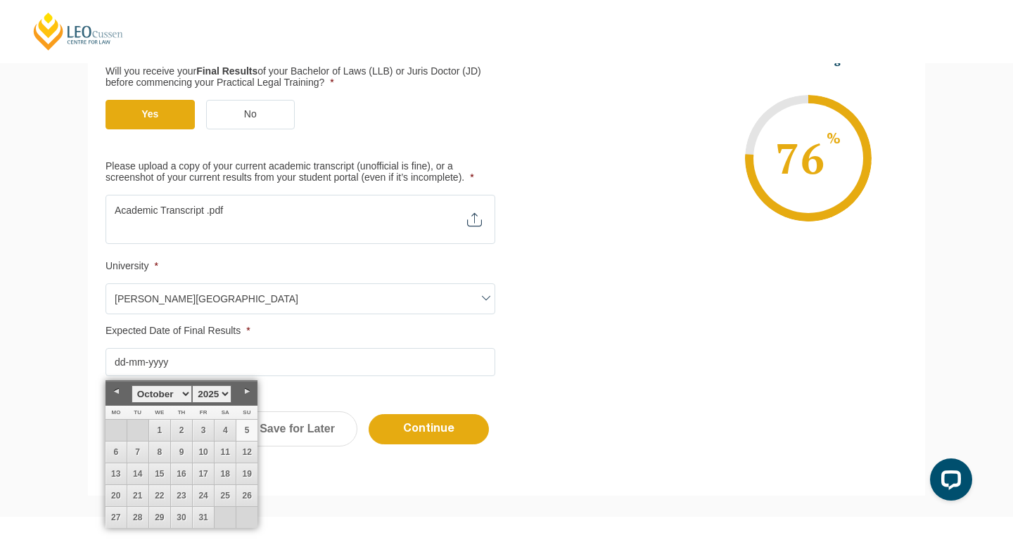
scroll to position [436, 0]
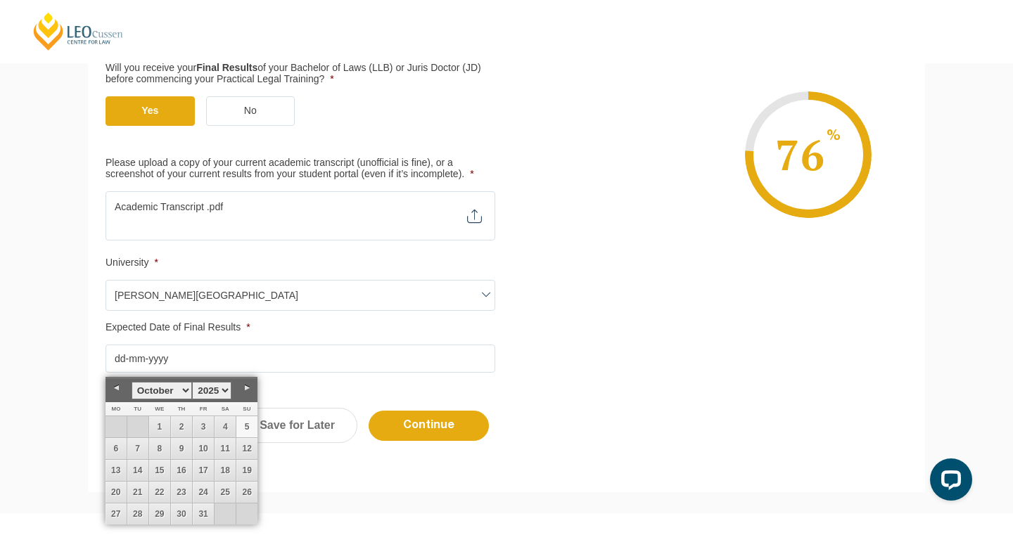
click at [189, 393] on select "January February March April May June July August September October November De…" at bounding box center [162, 391] width 61 height 18
click at [182, 388] on select "January February March April May June July August September October November De…" at bounding box center [162, 391] width 61 height 18
click at [224, 389] on select "1925 1926 1927 1928 1929 1930 1931 1932 1933 1934 1935 1936 1937 1938 1939 1940…" at bounding box center [211, 391] width 39 height 18
click at [164, 489] on link "18" at bounding box center [159, 492] width 21 height 21
type input "18-12-2024"
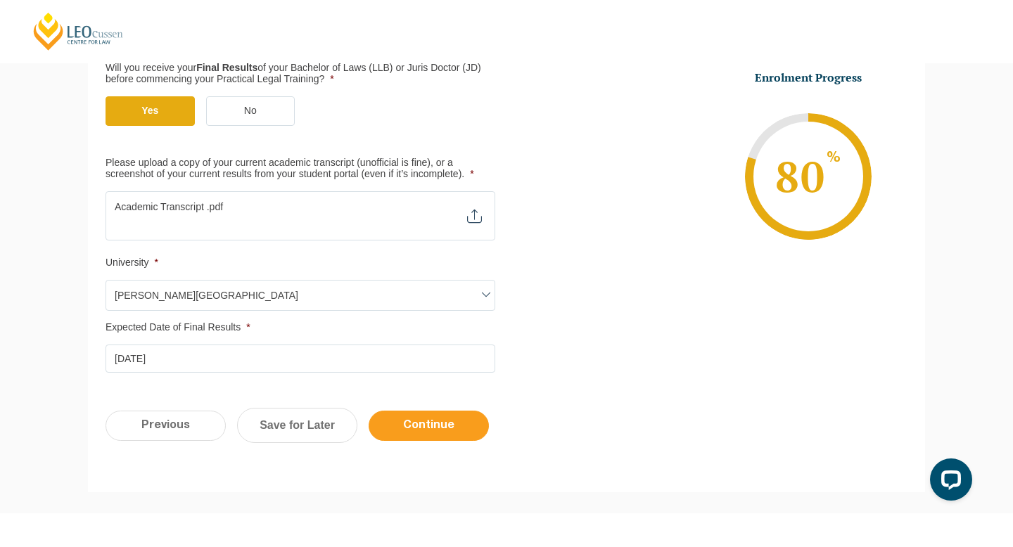
click at [422, 426] on input "Continue" at bounding box center [429, 426] width 120 height 30
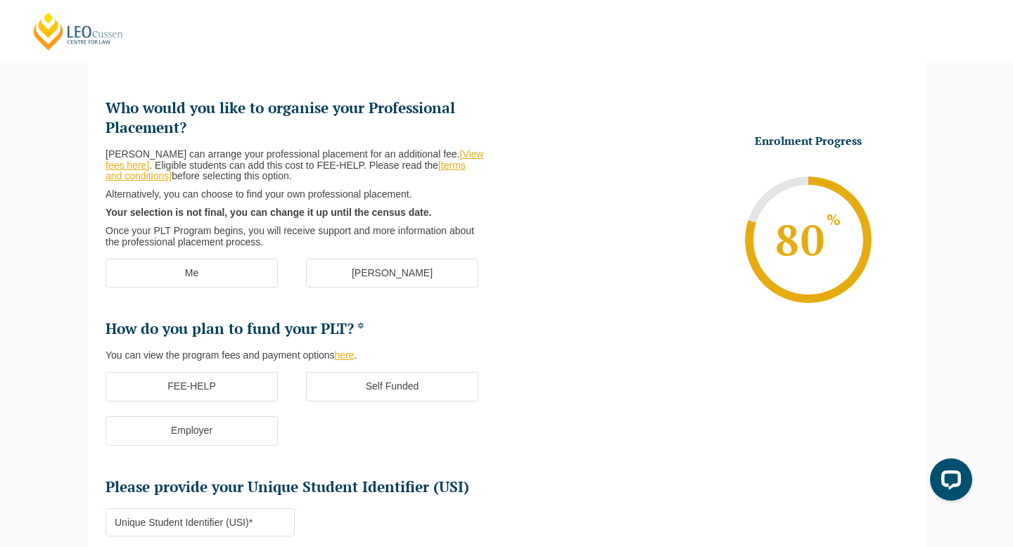
scroll to position [175, 0]
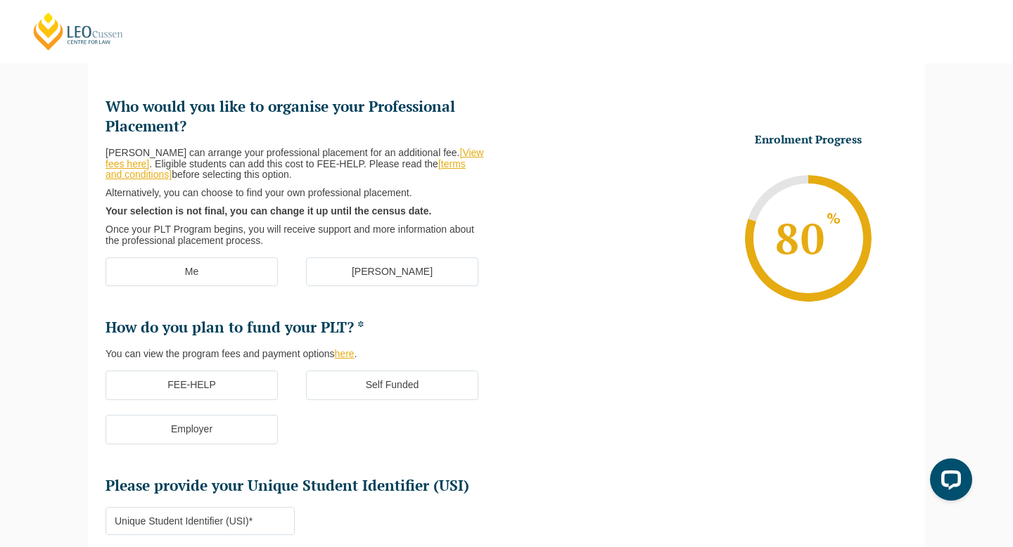
click at [361, 272] on label "[PERSON_NAME]" at bounding box center [392, 273] width 172 height 30
click at [0, 0] on input "[PERSON_NAME]" at bounding box center [0, 0] width 0 height 0
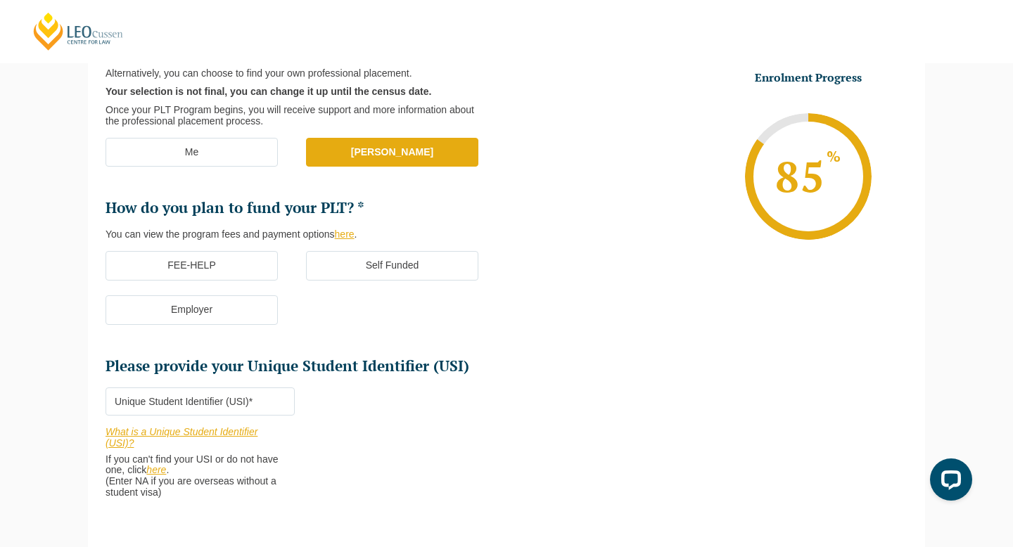
scroll to position [297, 0]
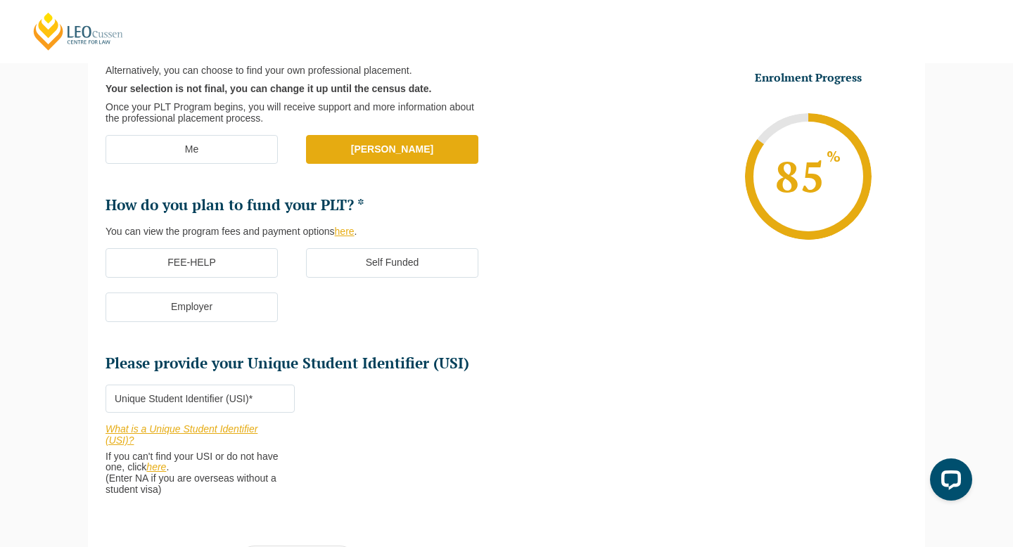
click at [243, 271] on label "FEE-HELP" at bounding box center [192, 263] width 172 height 30
click at [0, 0] on input "FEE-HELP" at bounding box center [0, 0] width 0 height 0
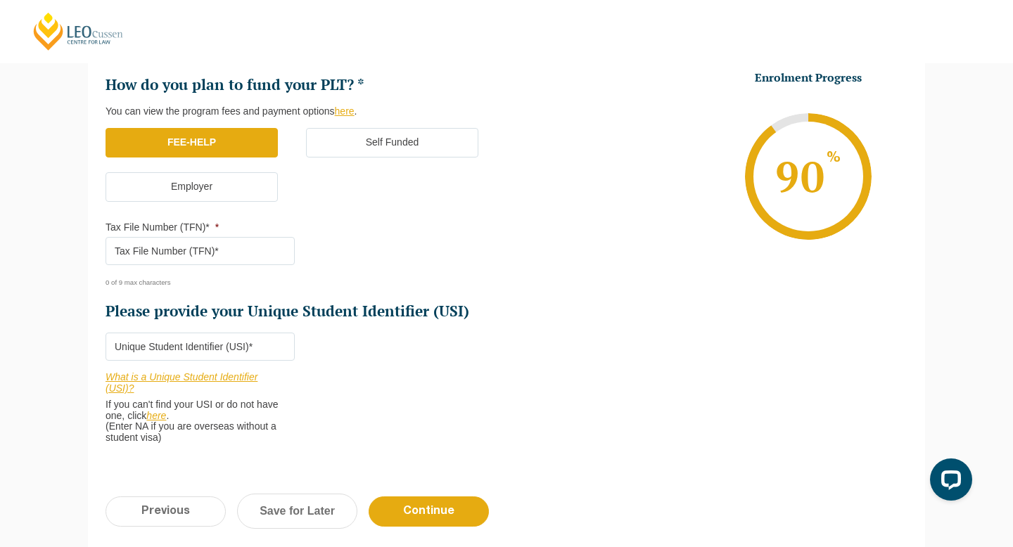
scroll to position [420, 0]
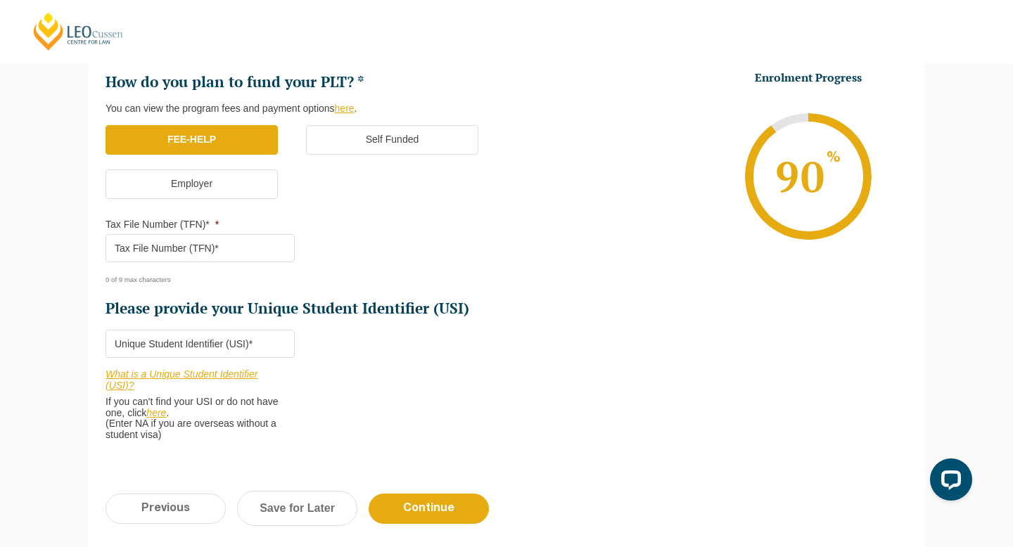
click at [249, 259] on input "Tax File Number (TFN)* *" at bounding box center [200, 248] width 189 height 28
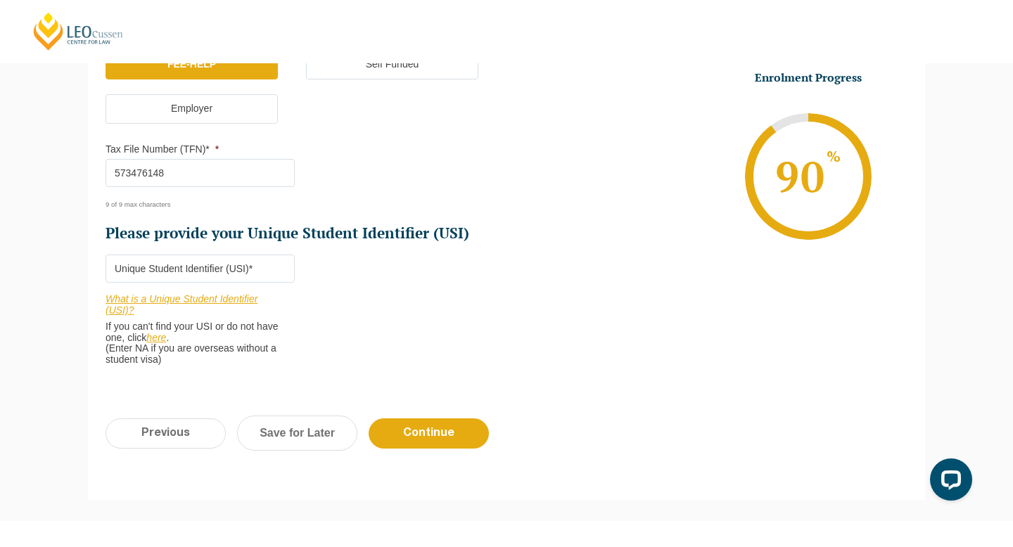
scroll to position [520, 0]
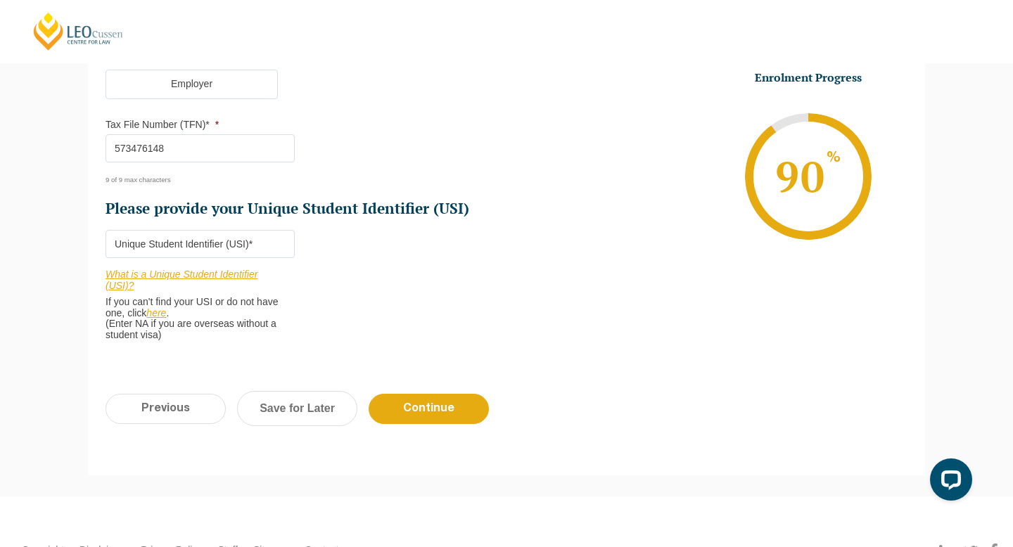
type input "573476148"
click at [226, 250] on input "Please provide your Unique Student Identifier (USI) *" at bounding box center [200, 244] width 189 height 28
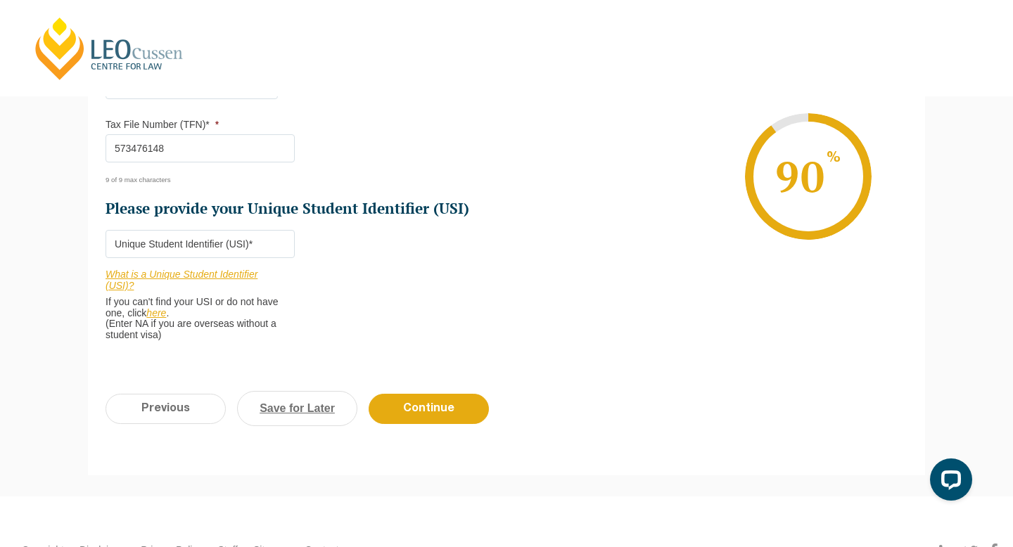
click at [298, 414] on link "Save for Later" at bounding box center [297, 408] width 120 height 35
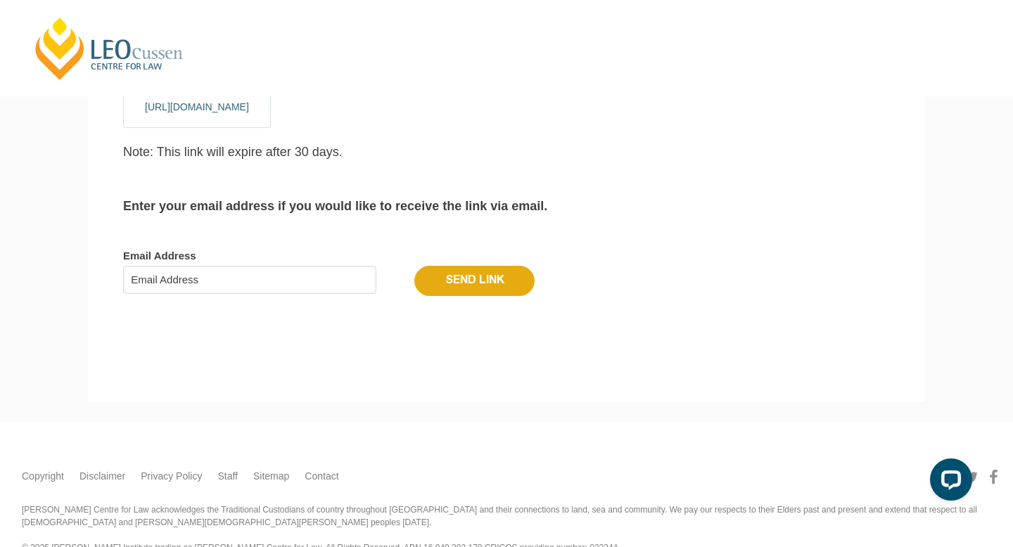
scroll to position [47, 0]
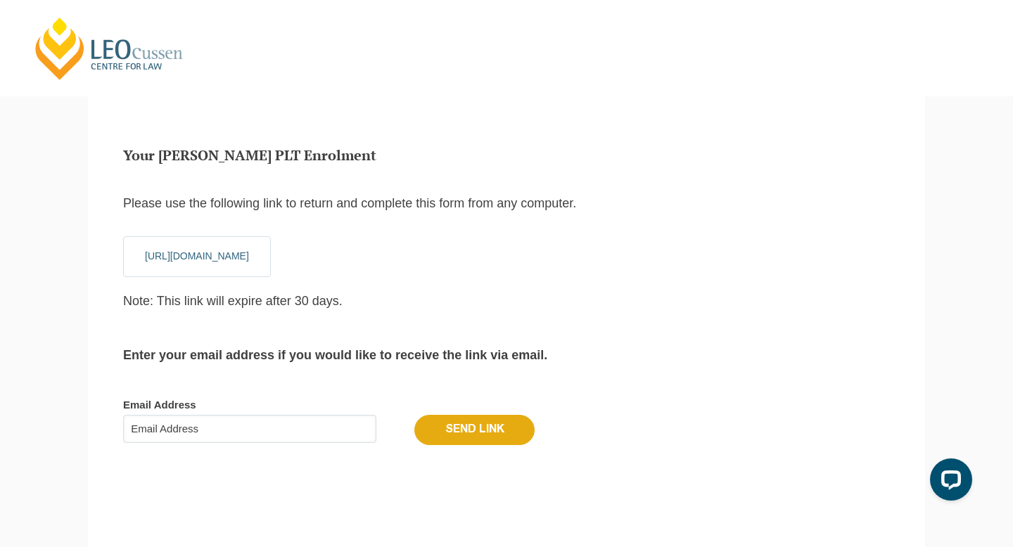
click at [343, 429] on input "Email Address" at bounding box center [249, 429] width 253 height 28
type input "sainabomar_77@outlook.com"
click at [497, 431] on input "Send Link" at bounding box center [474, 430] width 120 height 30
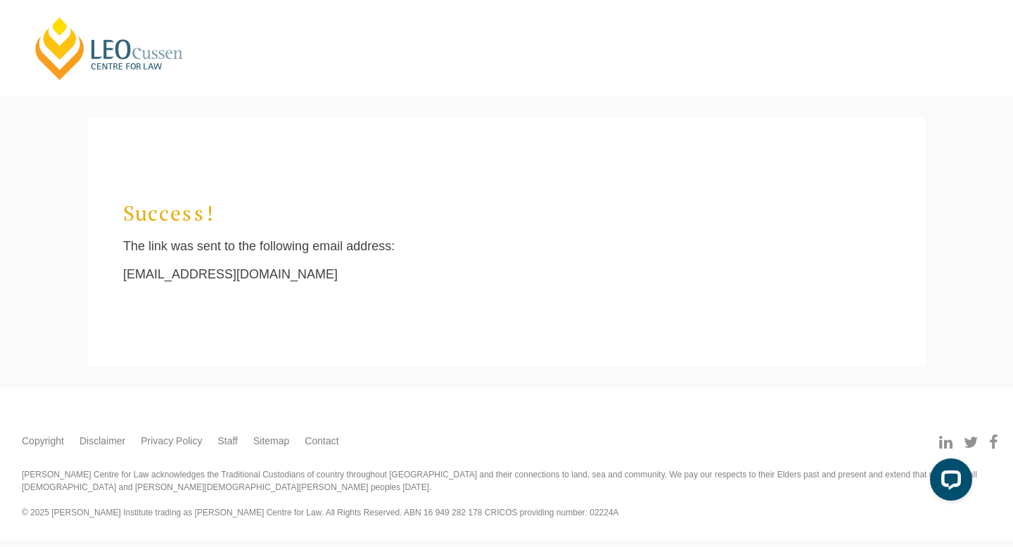
scroll to position [13, 6]
